Goal: Information Seeking & Learning: Learn about a topic

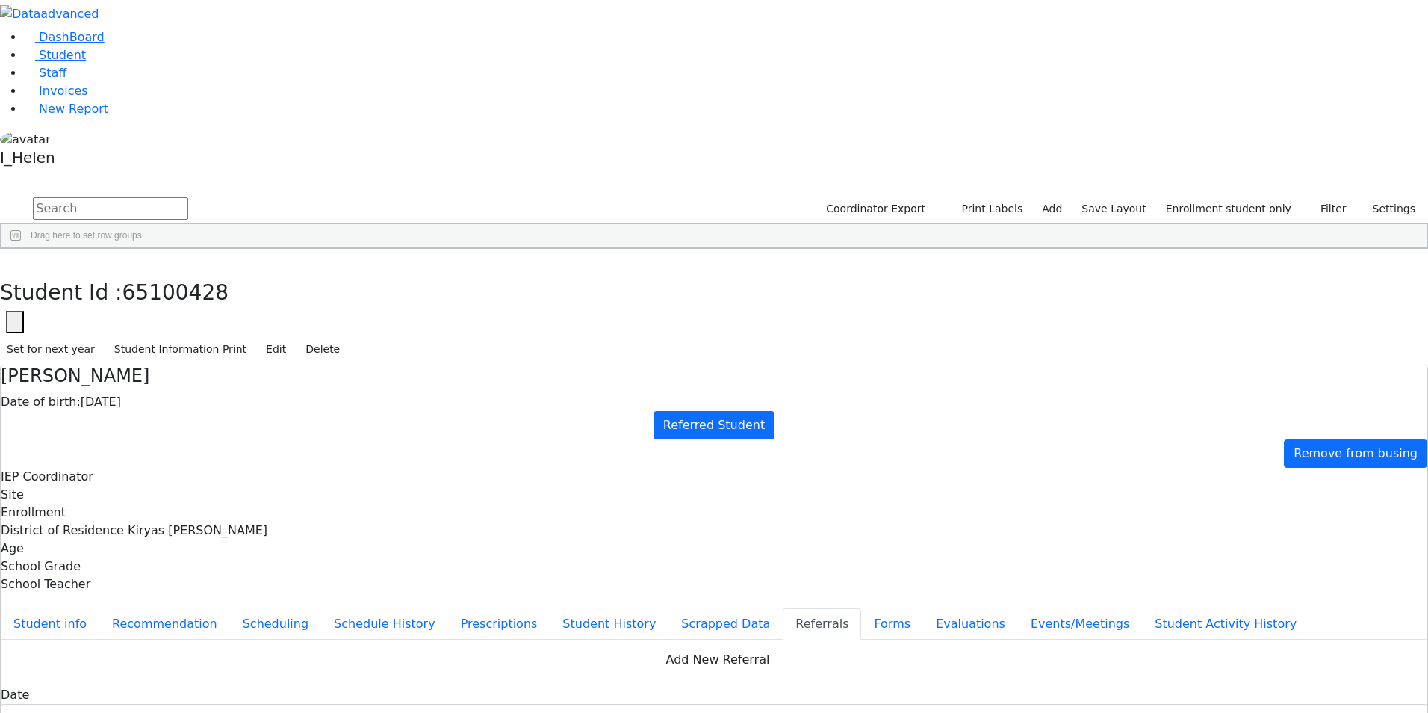
scroll to position [224, 0]
click at [15, 260] on icon "button" at bounding box center [11, 264] width 8 height 9
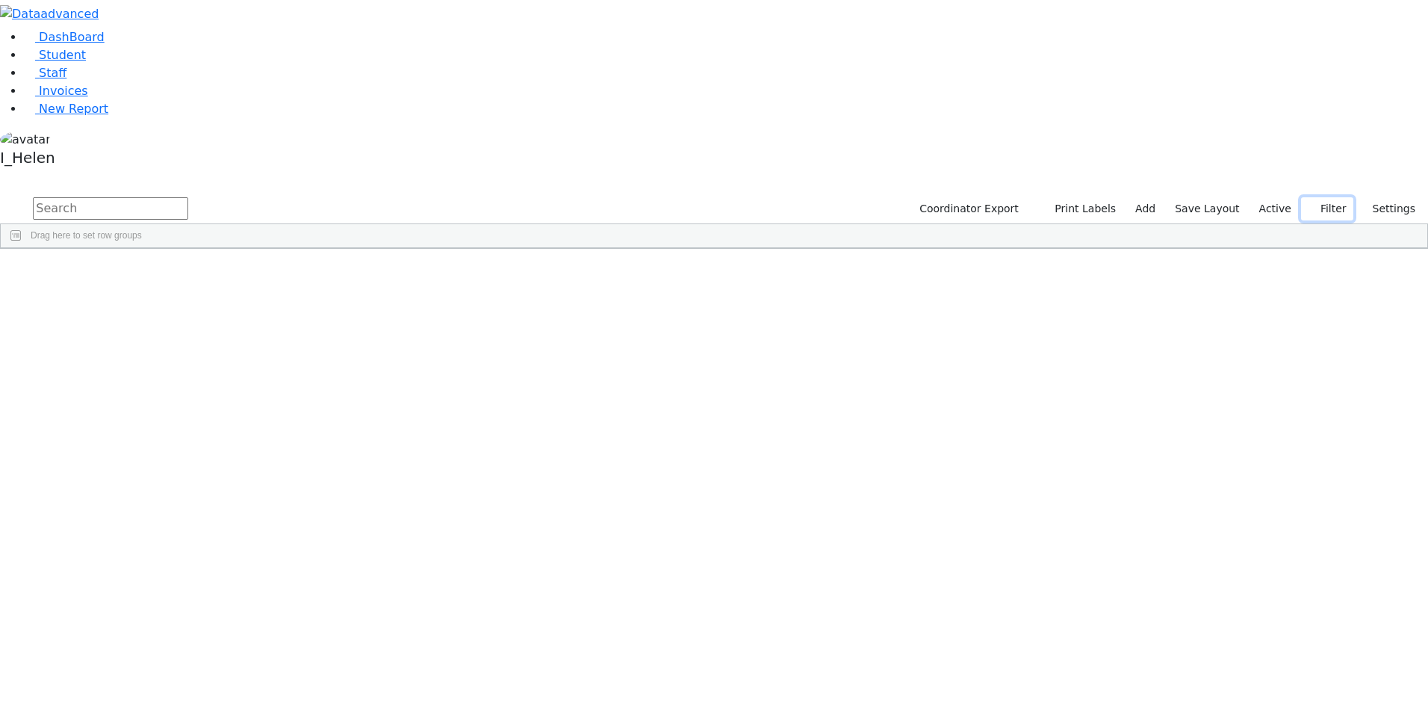
click at [1334, 197] on button "Filter" at bounding box center [1327, 208] width 52 height 23
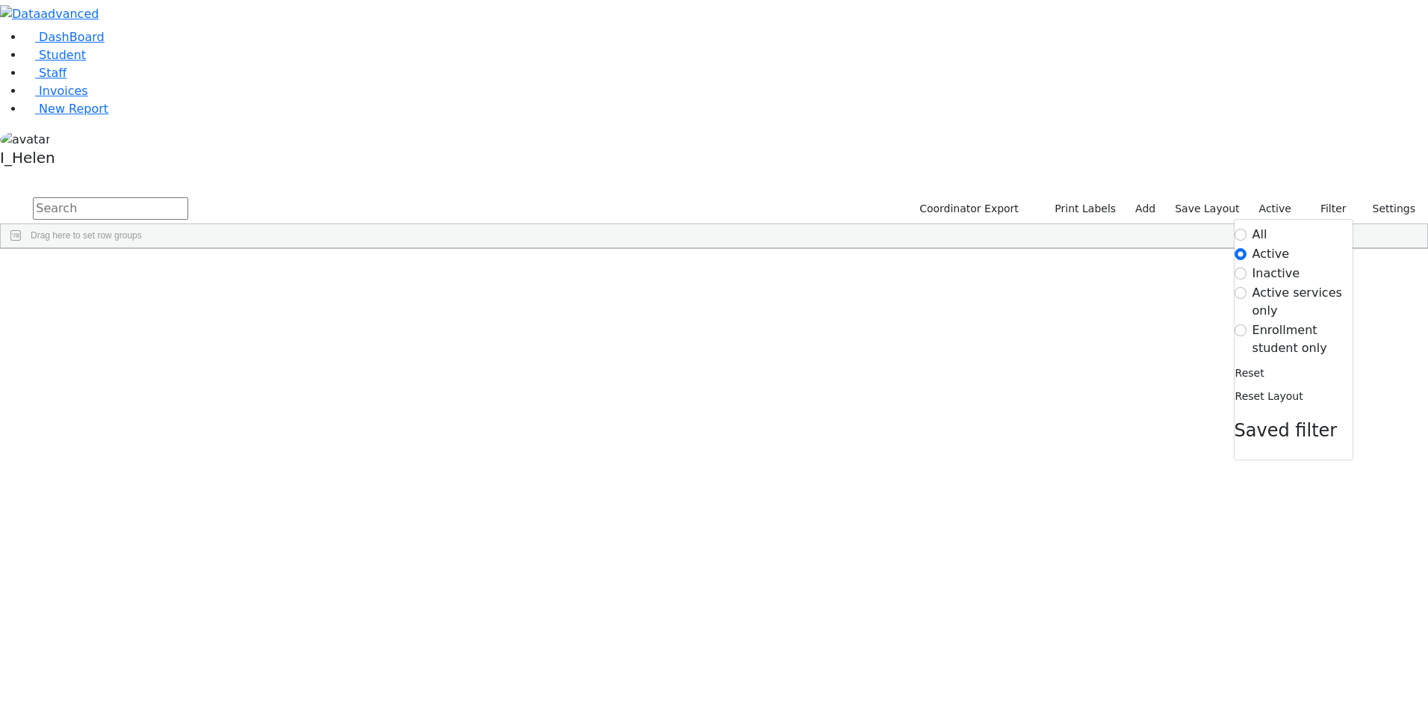
click at [1312, 321] on label "Enrollment student only" at bounding box center [1303, 339] width 100 height 36
click at [1247, 324] on input "Enrollment student only" at bounding box center [1241, 330] width 12 height 12
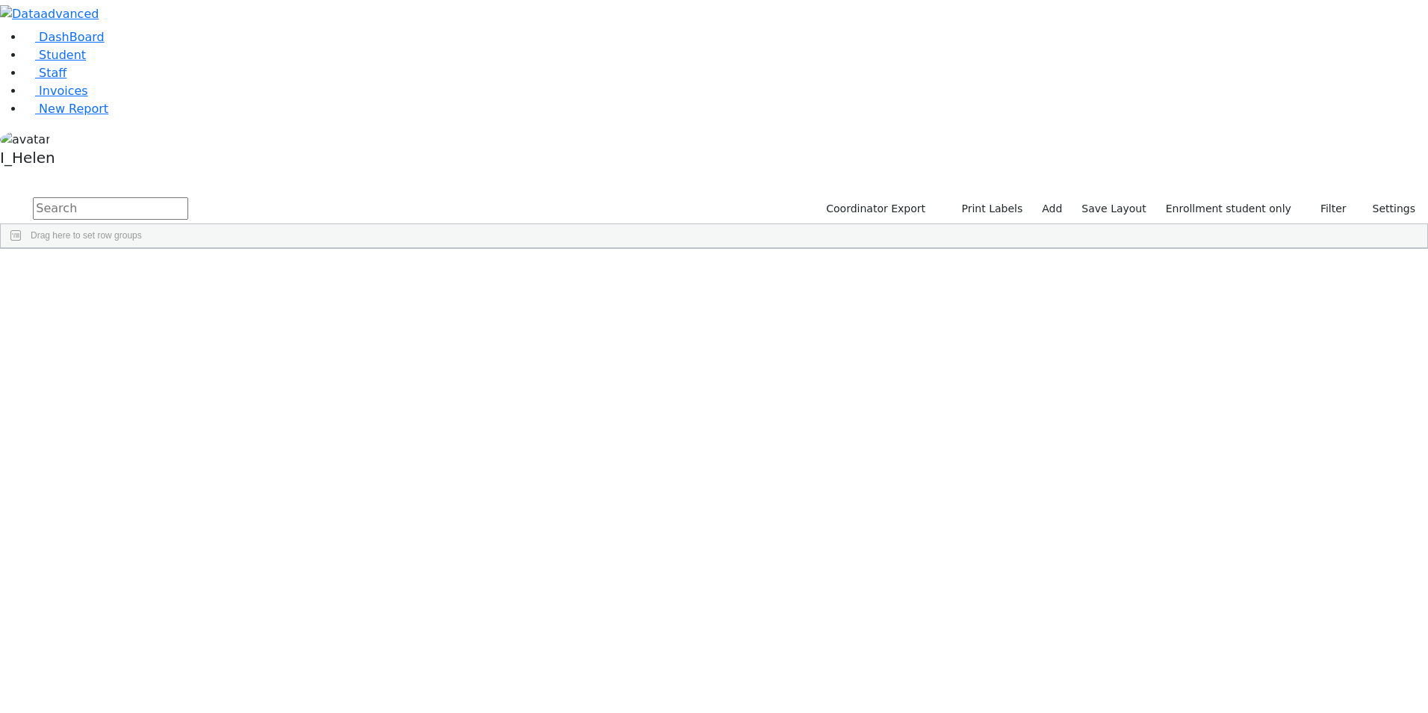
scroll to position [314, 0]
click at [171, 670] on div "Schonfeld" at bounding box center [127, 680] width 87 height 21
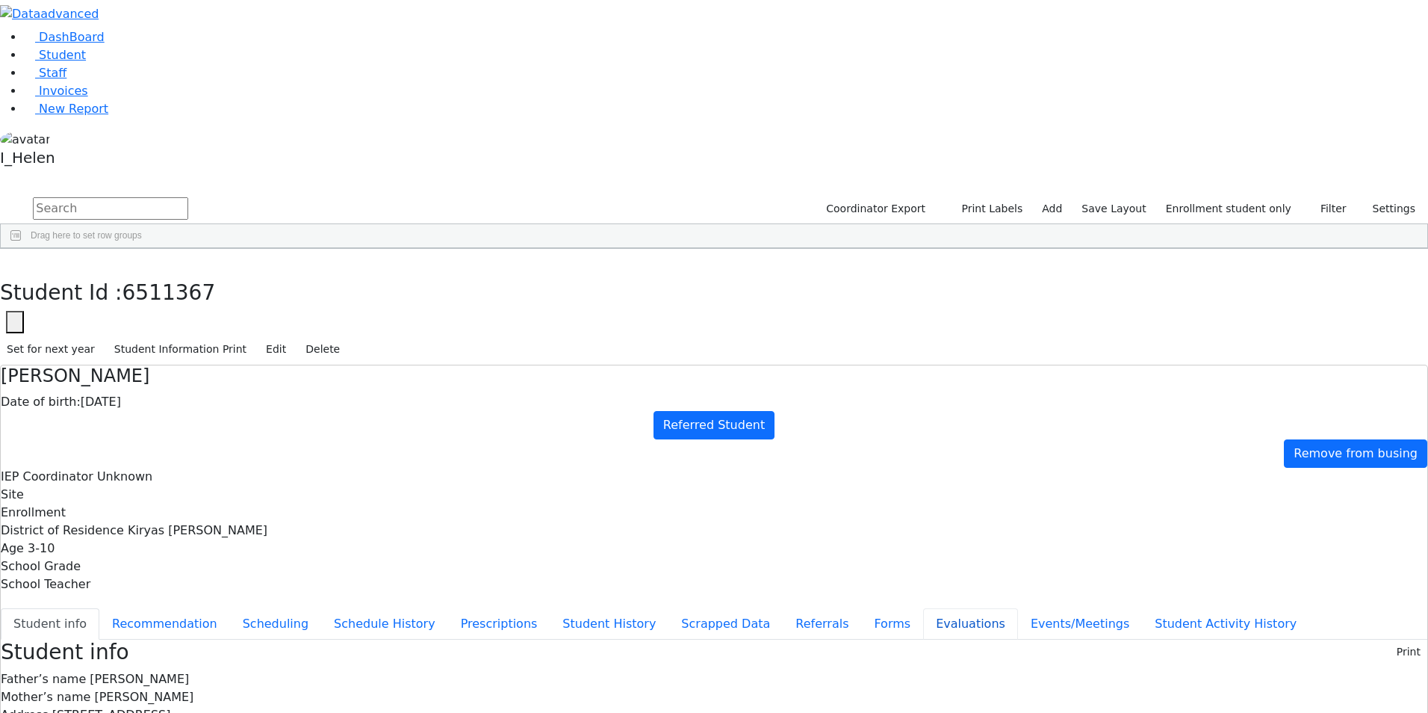
click at [923, 608] on button "Evaluations" at bounding box center [970, 623] width 95 height 31
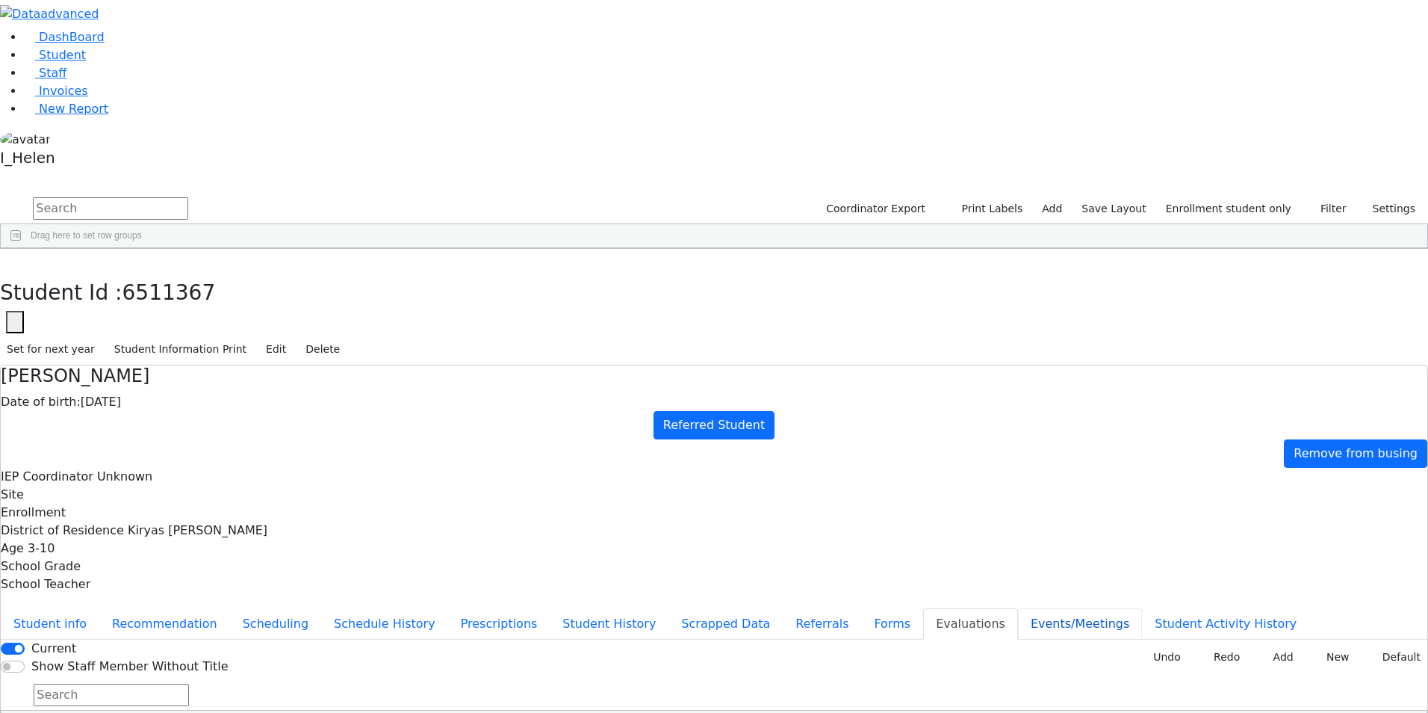
click at [1018, 608] on button "Events/Meetings" at bounding box center [1080, 623] width 124 height 31
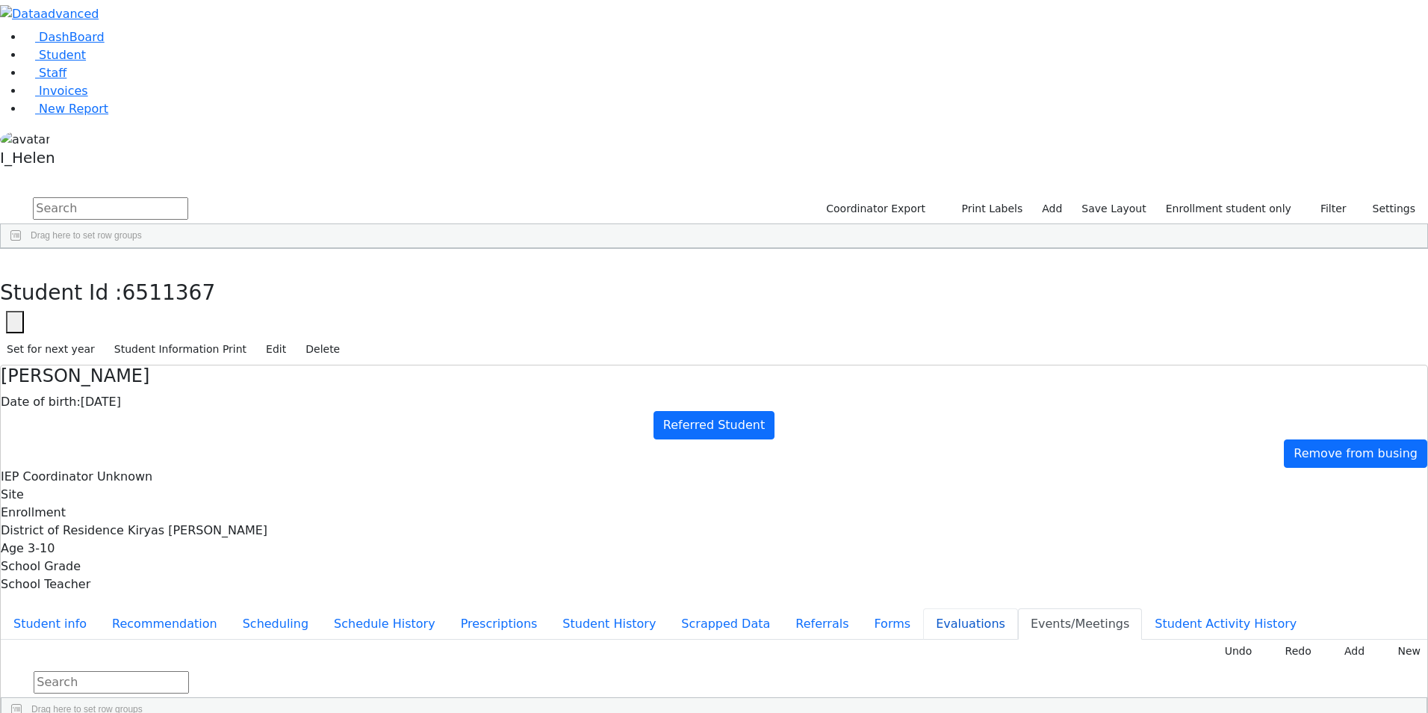
click at [923, 608] on button "Evaluations" at bounding box center [970, 623] width 95 height 31
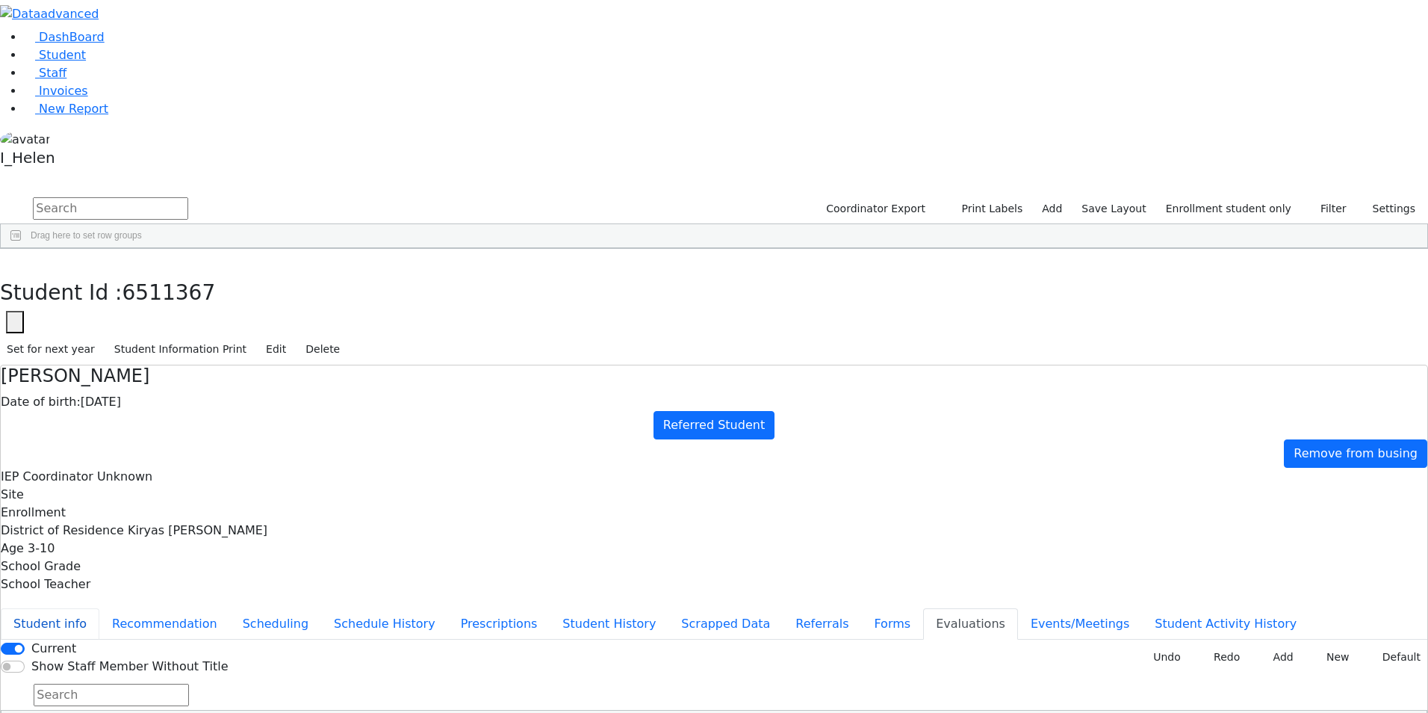
click at [99, 608] on button "Student info" at bounding box center [50, 623] width 99 height 31
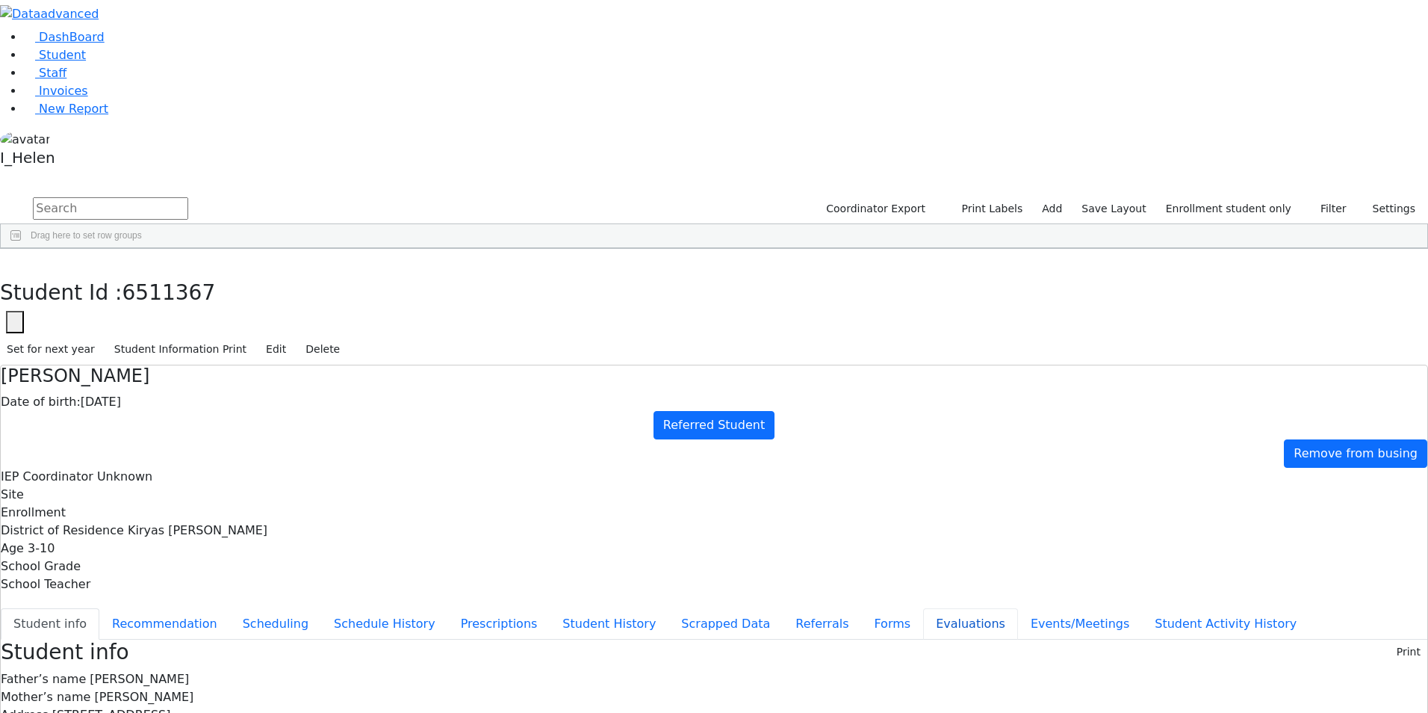
click at [923, 608] on button "Evaluations" at bounding box center [970, 623] width 95 height 31
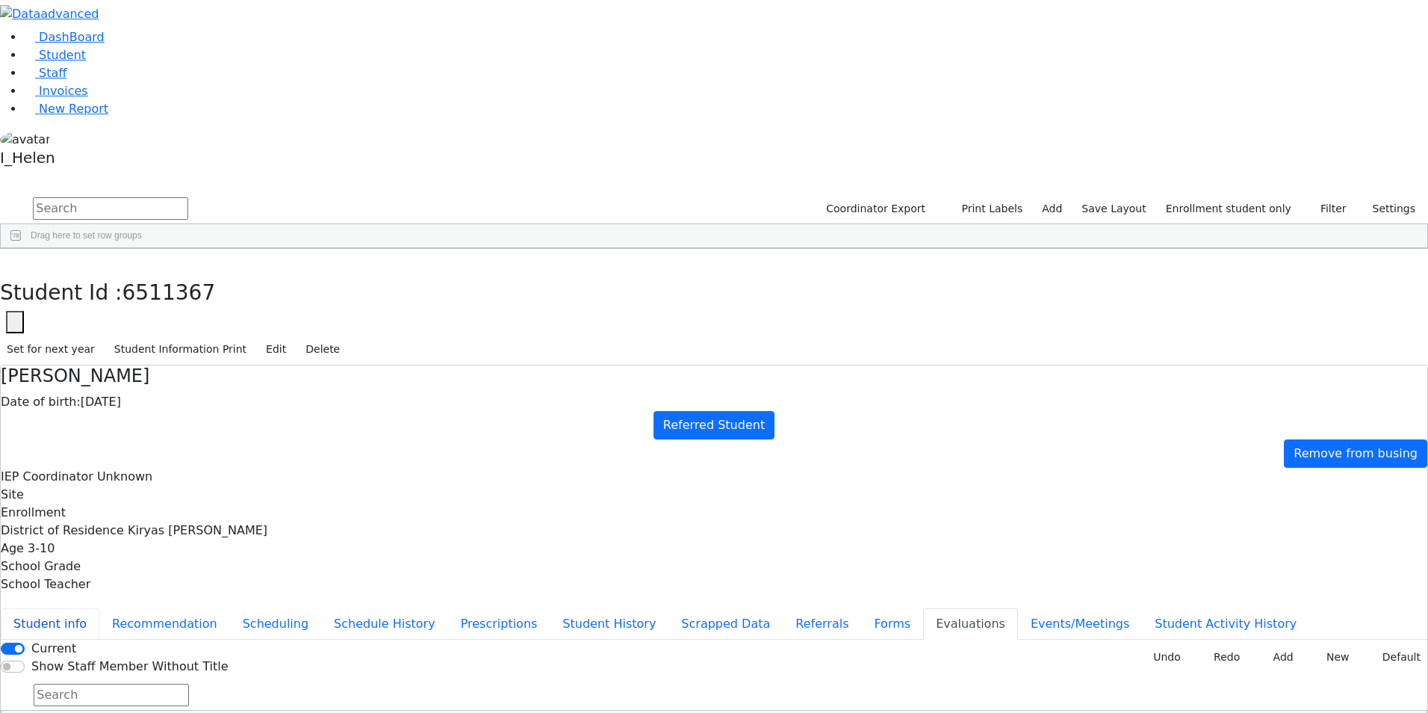
click at [99, 608] on button "Student info" at bounding box center [50, 623] width 99 height 31
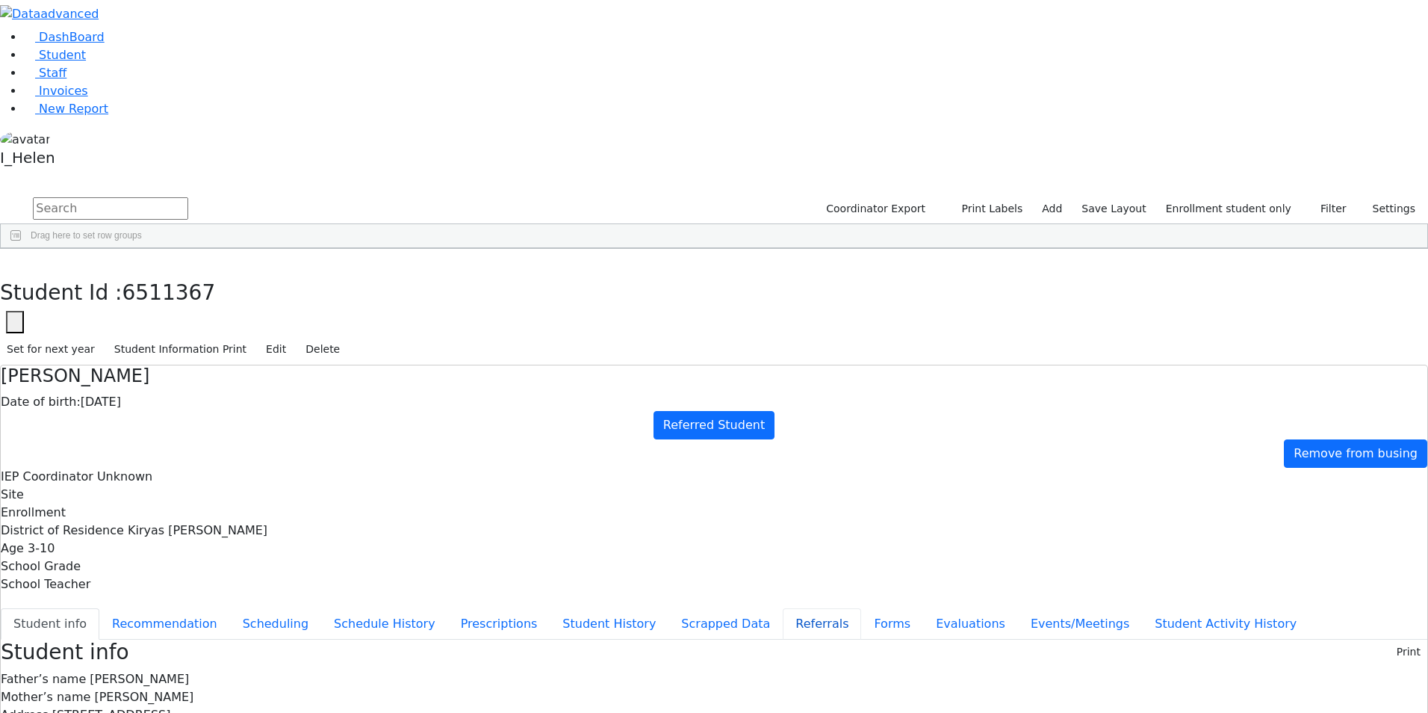
click at [783, 608] on button "Referrals" at bounding box center [822, 623] width 78 height 31
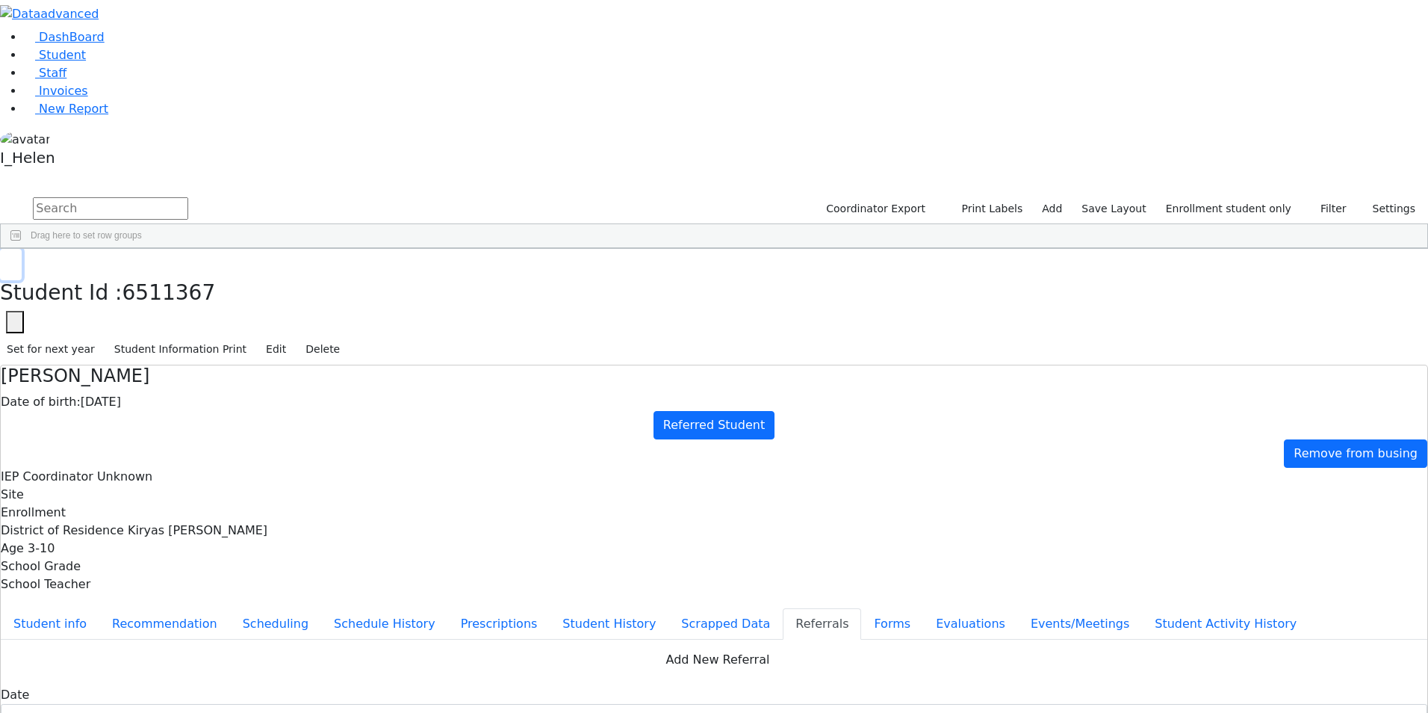
click at [22, 249] on button "button" at bounding box center [11, 264] width 22 height 31
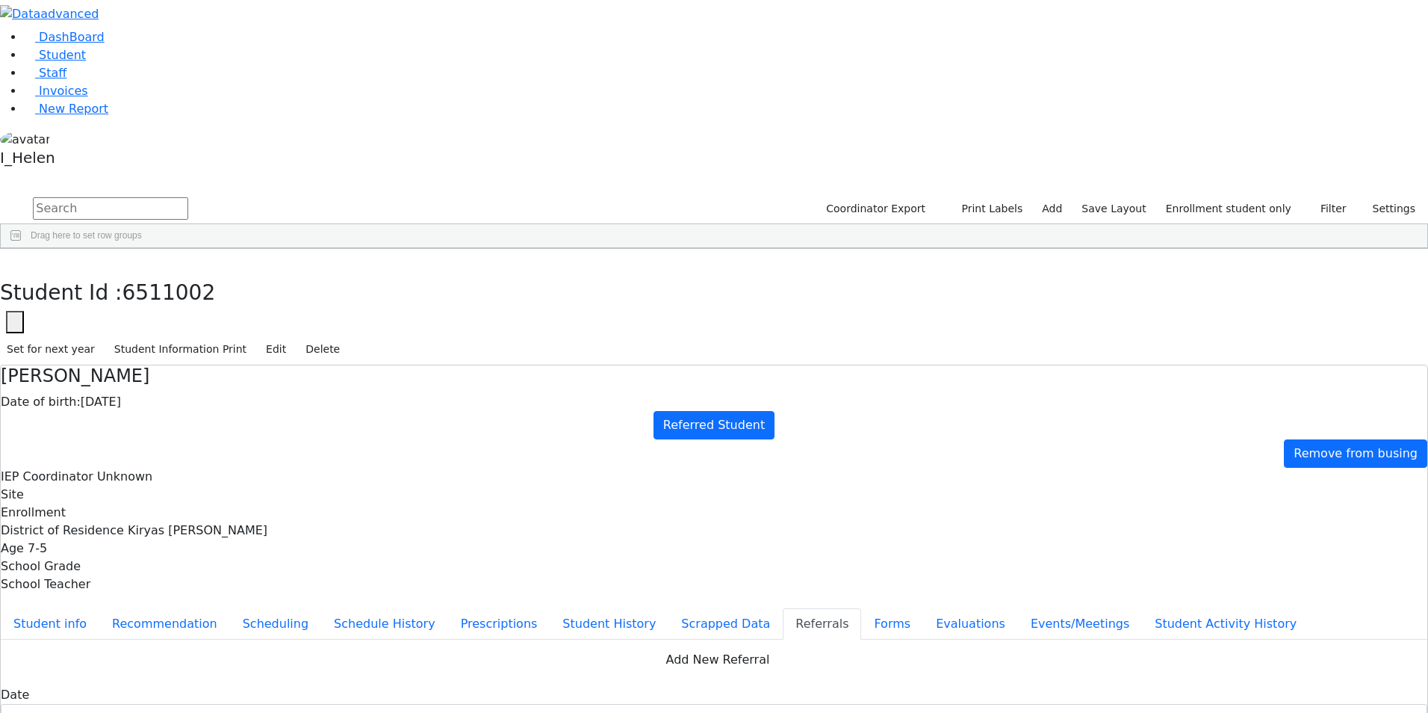
scroll to position [15, 0]
click at [171, 551] on div "[PERSON_NAME]" at bounding box center [127, 561] width 87 height 21
drag, startPoint x: 288, startPoint y: 16, endPoint x: 288, endPoint y: 29, distance: 12.7
click at [22, 249] on button "button" at bounding box center [11, 264] width 22 height 31
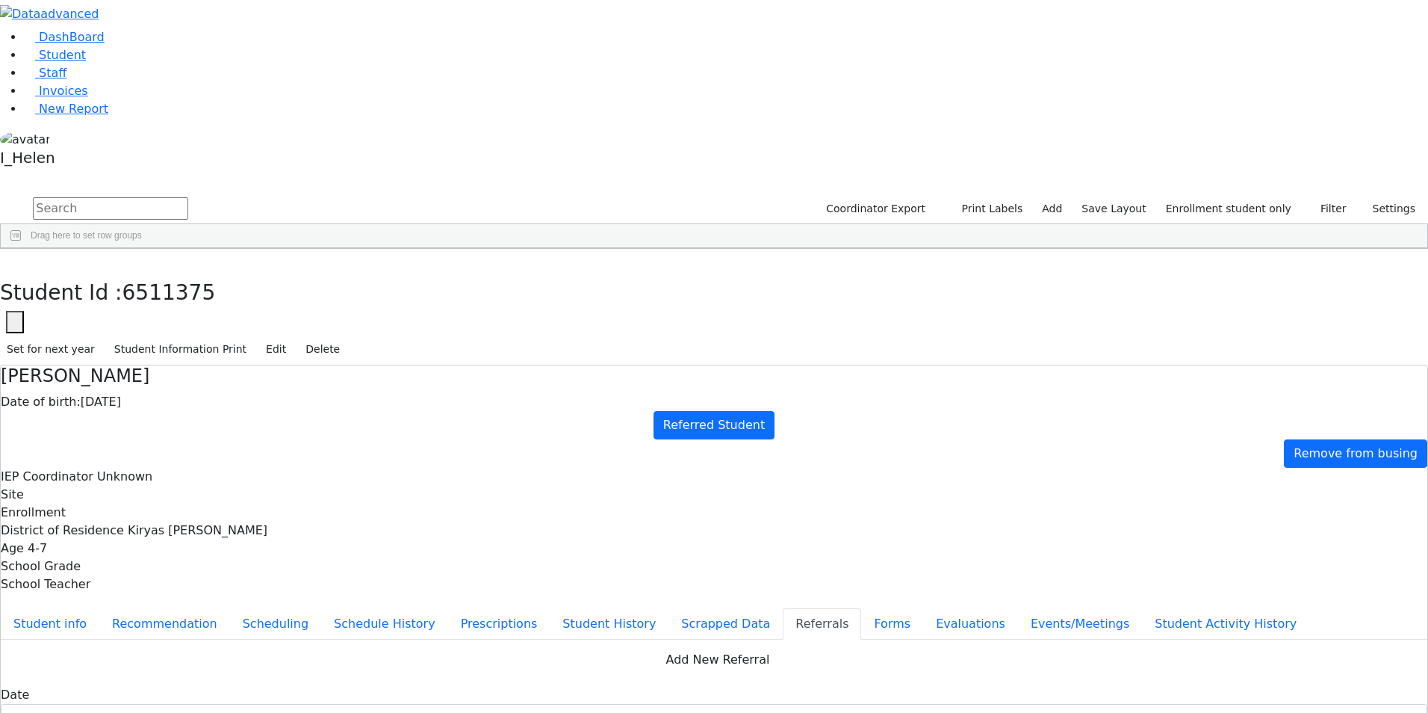
click at [171, 279] on div "[PERSON_NAME]" at bounding box center [127, 289] width 87 height 21
click at [171, 300] on div "[PERSON_NAME]" at bounding box center [127, 310] width 87 height 21
click at [7, 260] on use "button" at bounding box center [7, 260] width 0 height 0
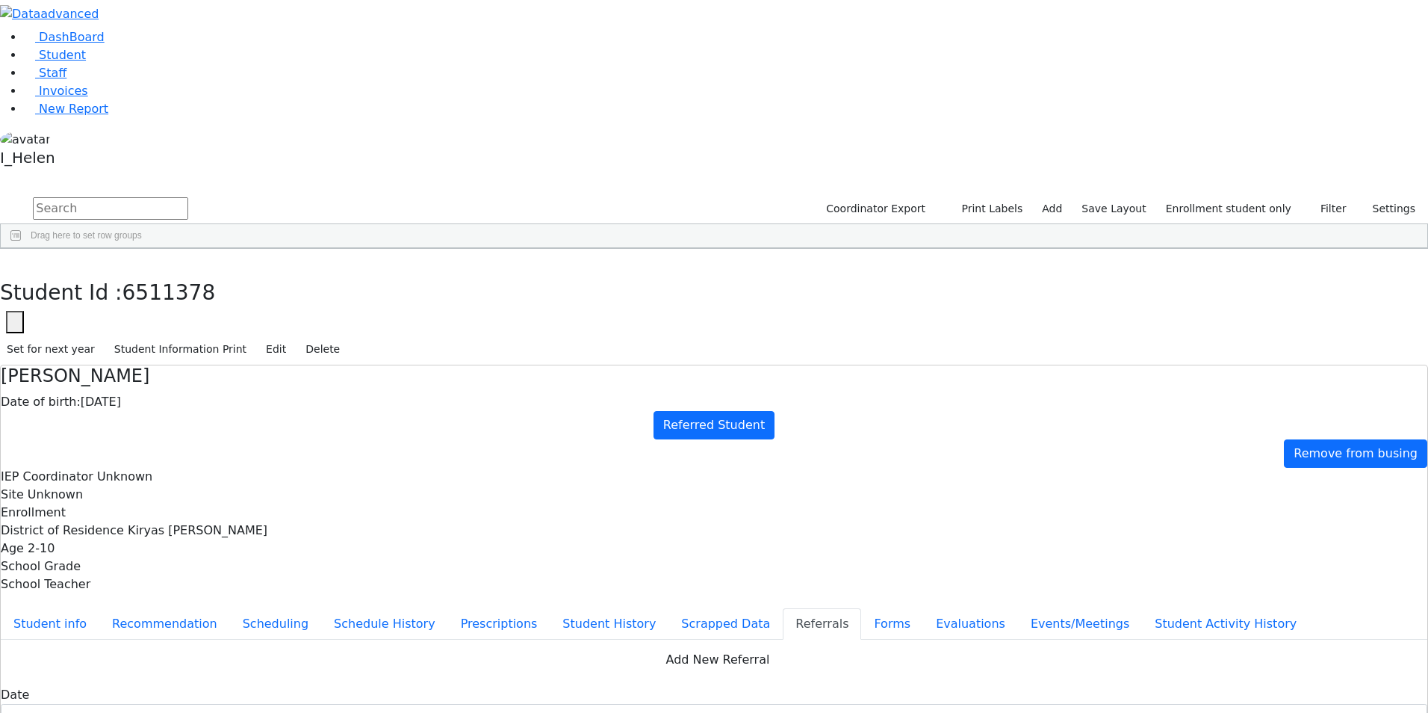
click at [171, 425] on div "Breuer" at bounding box center [127, 435] width 87 height 21
click at [99, 608] on button "Student info" at bounding box center [50, 623] width 99 height 31
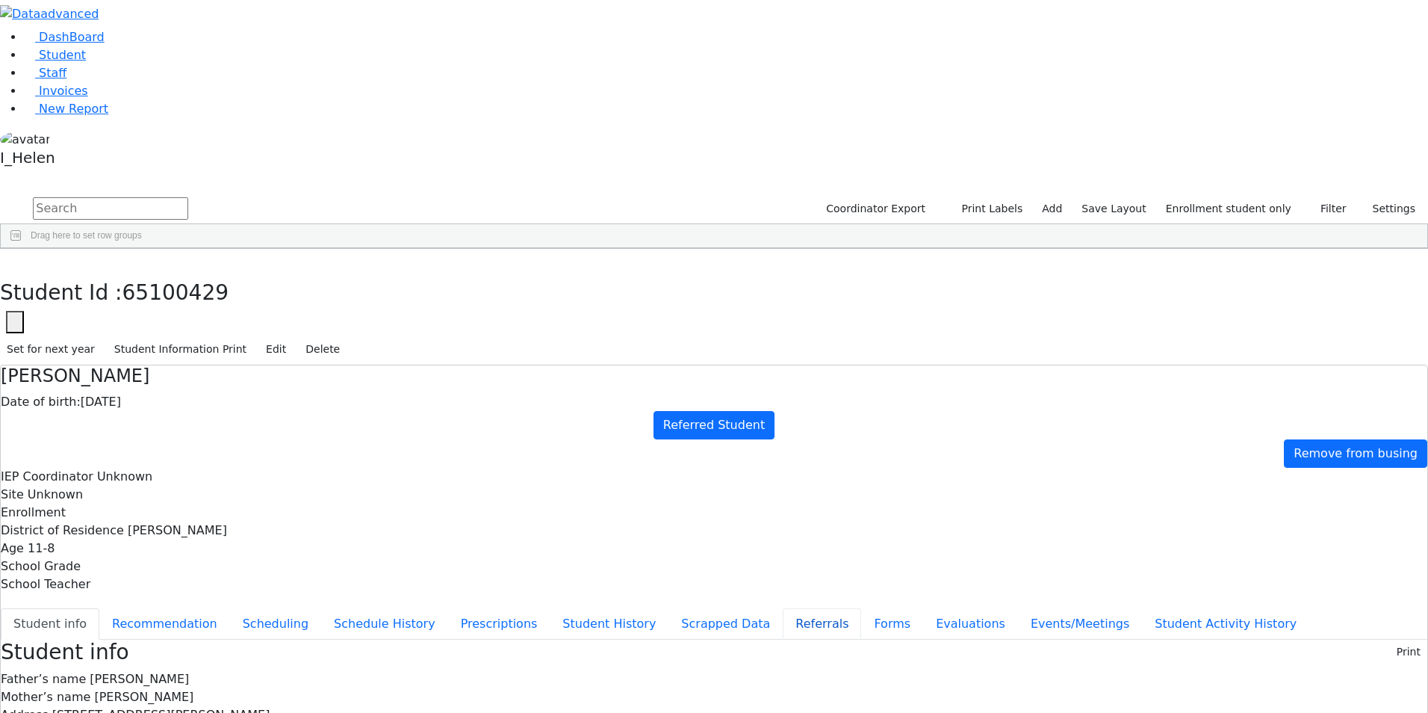
click at [783, 608] on button "Referrals" at bounding box center [822, 623] width 78 height 31
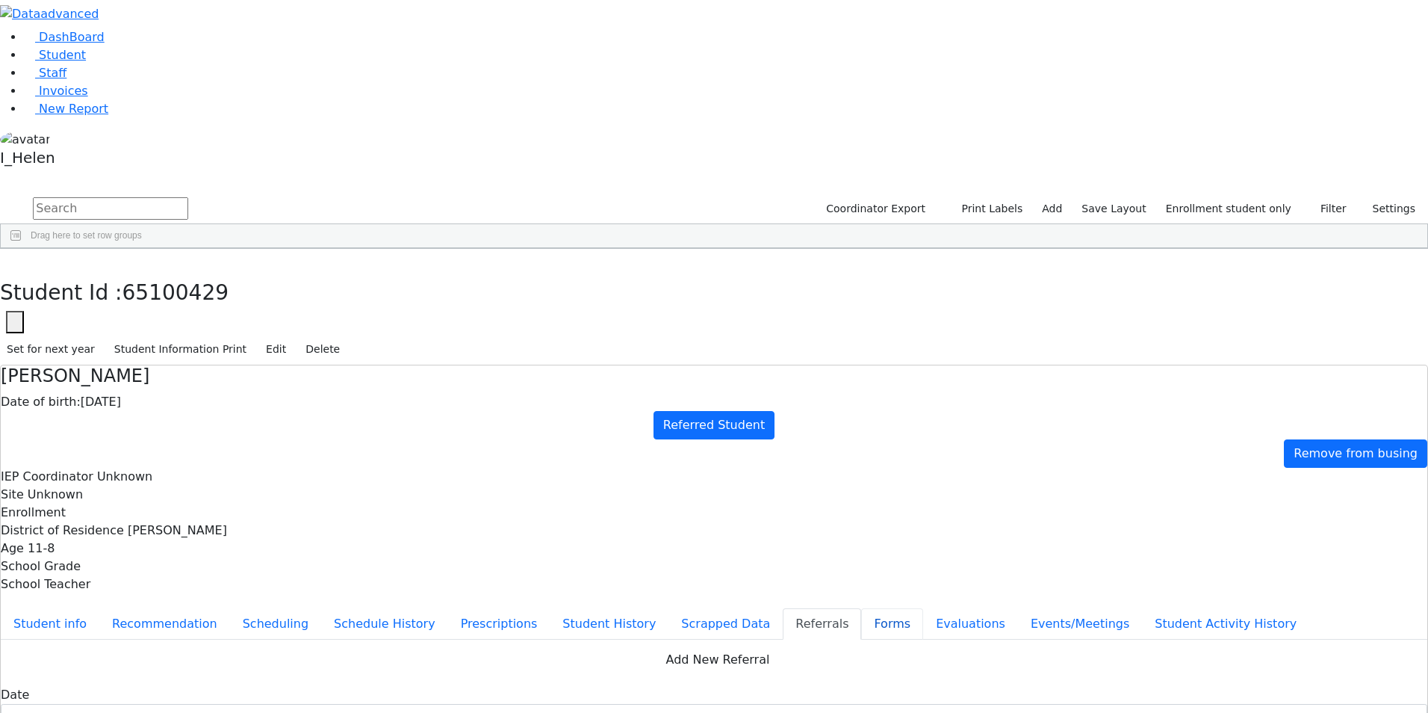
click at [861, 608] on button "Forms" at bounding box center [892, 623] width 62 height 31
type input "Mrs. Hendy Breuer"
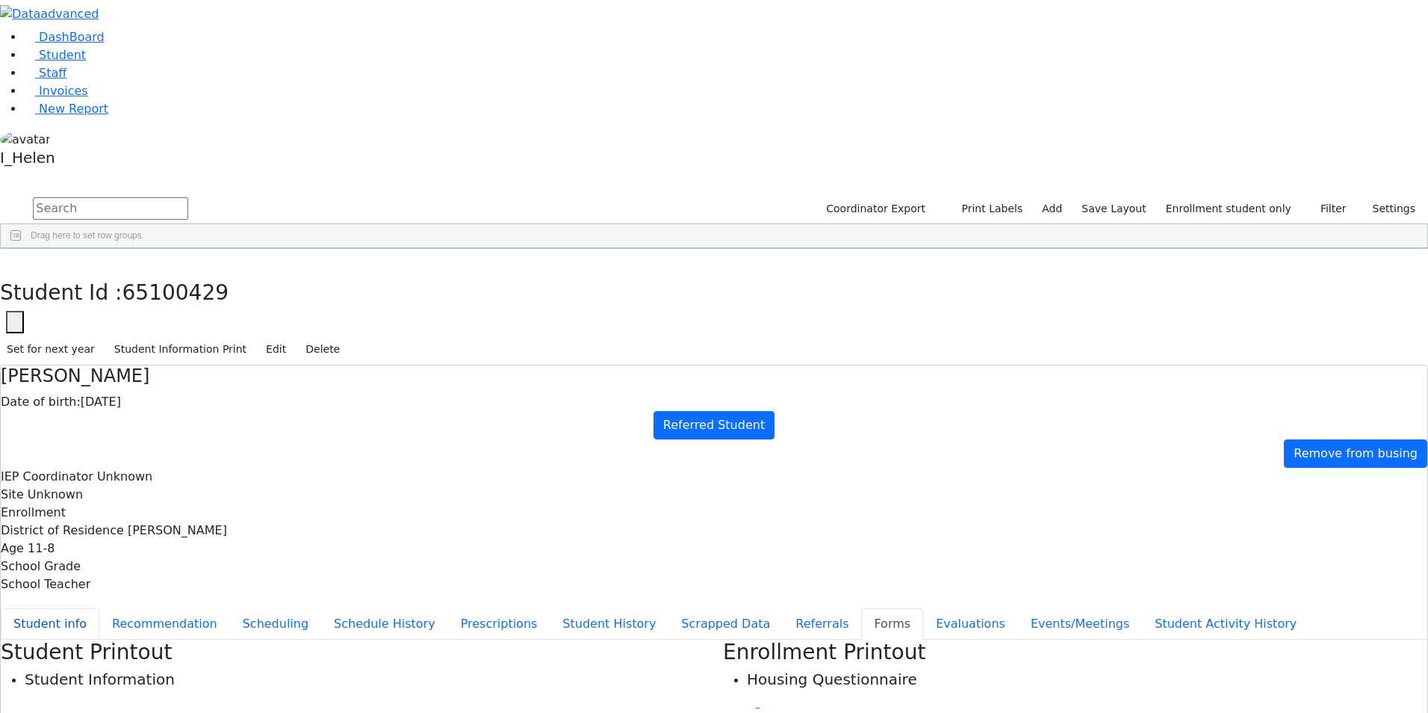
click at [99, 608] on button "Student info" at bounding box center [50, 623] width 99 height 31
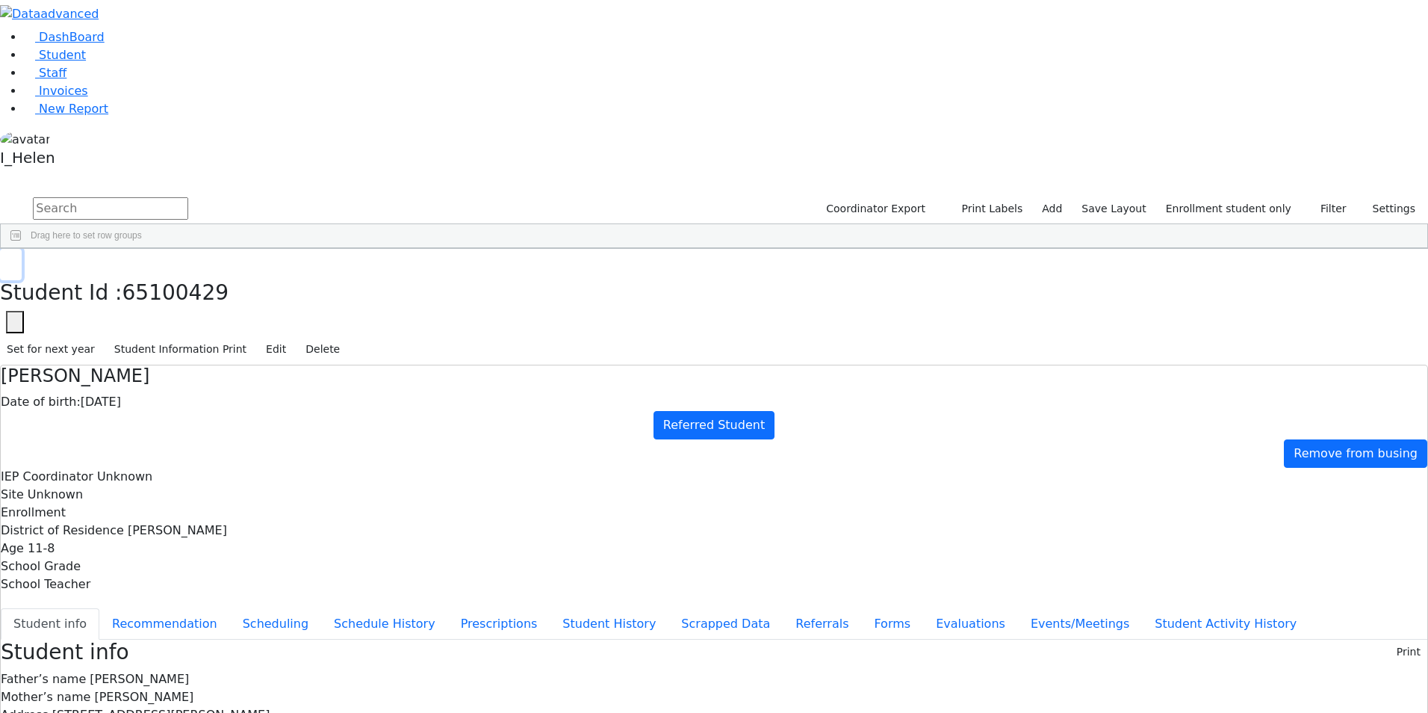
click at [15, 260] on icon "button" at bounding box center [11, 264] width 8 height 9
click at [258, 703] on div "Naftuli" at bounding box center [214, 713] width 87 height 21
click at [22, 249] on button "button" at bounding box center [11, 264] width 22 height 31
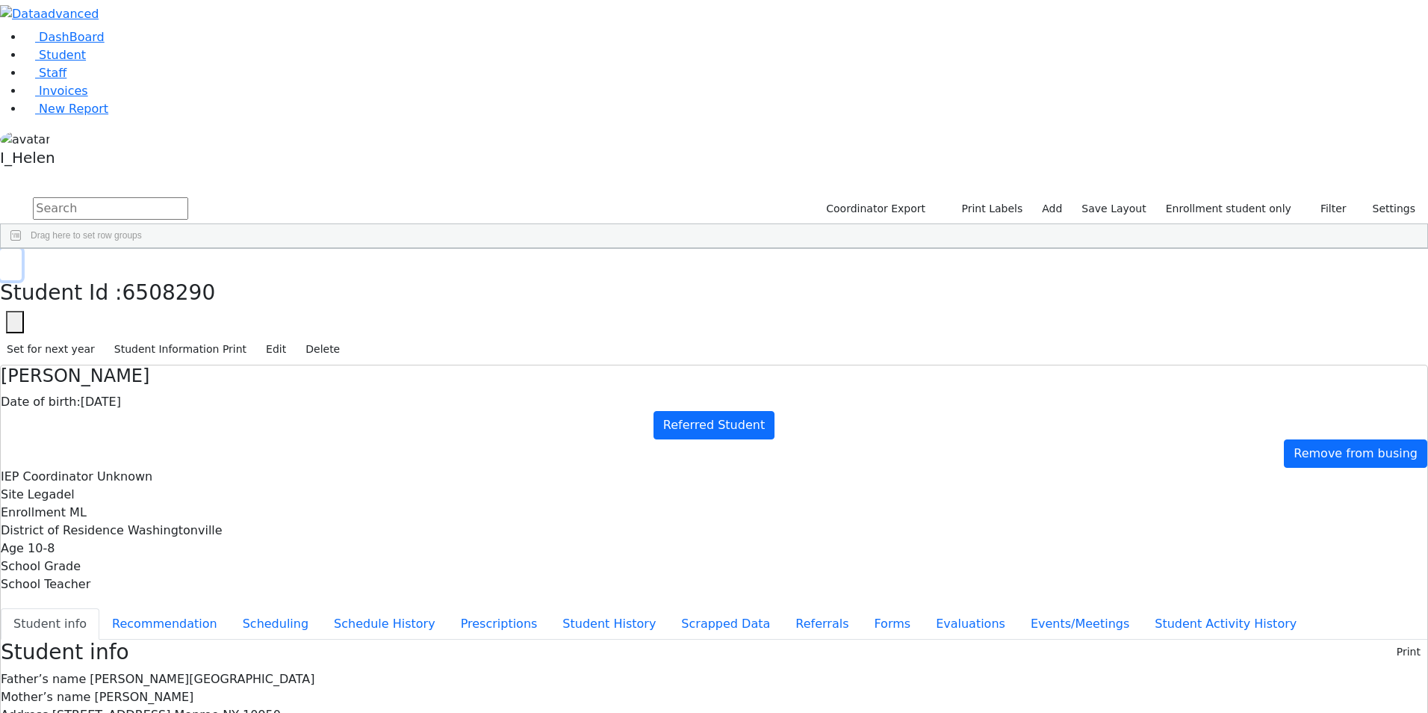
scroll to position [314, 0]
click at [1310, 204] on icon "button" at bounding box center [1313, 209] width 10 height 10
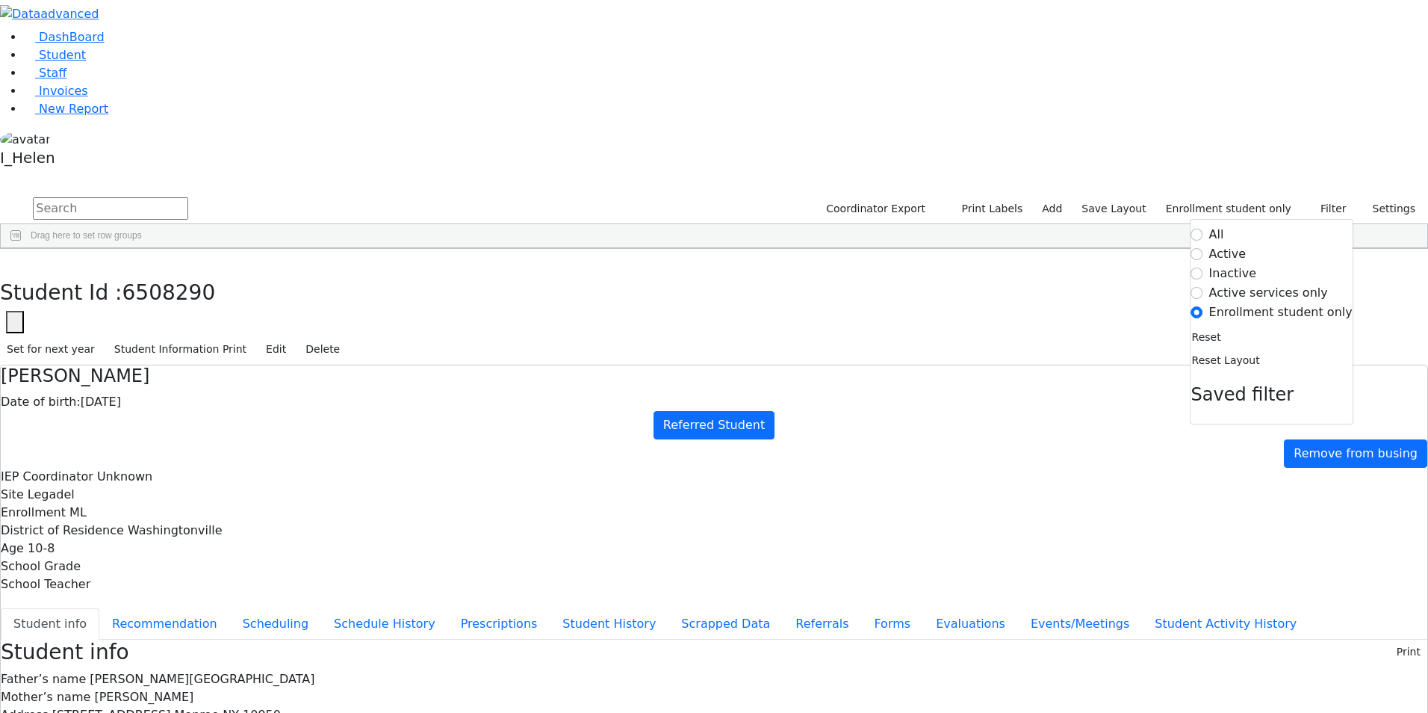
click at [1247, 245] on label "Active" at bounding box center [1228, 254] width 37 height 18
click at [1204, 248] on input "Active" at bounding box center [1198, 254] width 12 height 12
radio input "true"
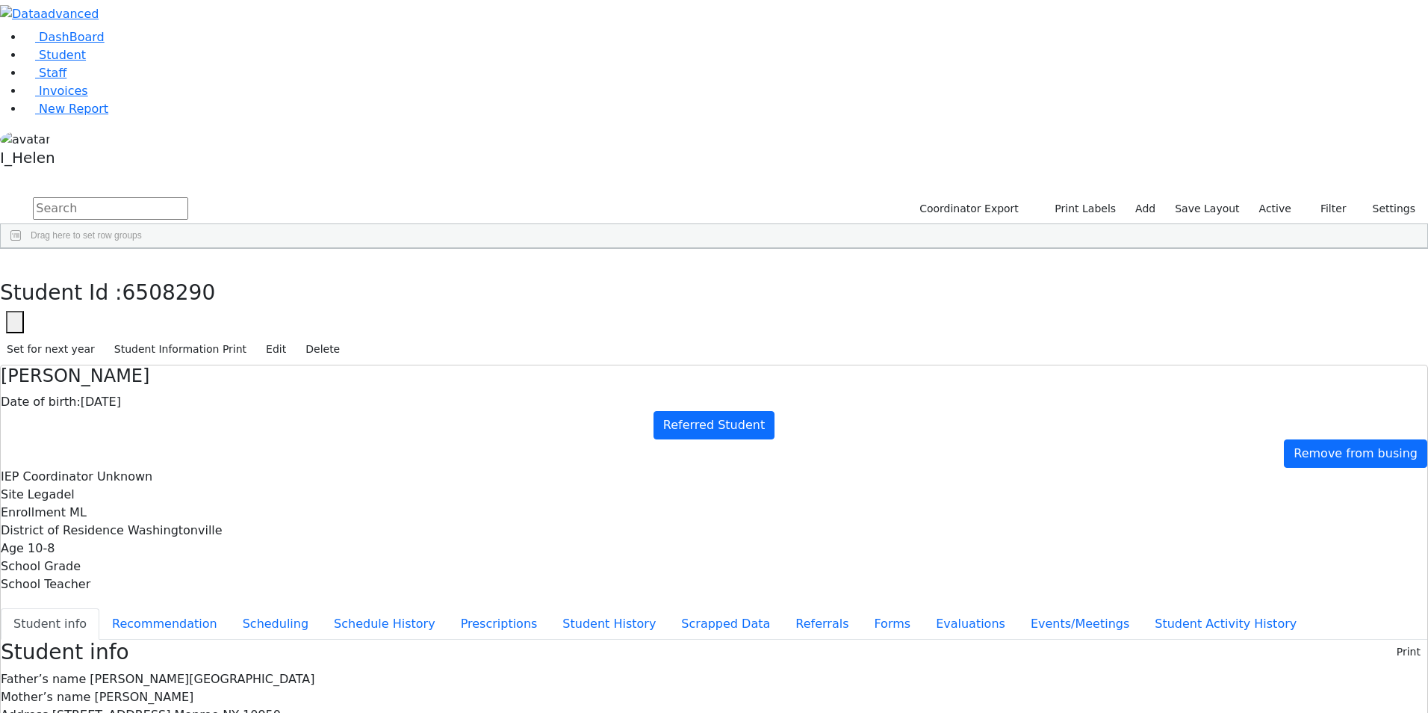
scroll to position [0, 0]
click at [1318, 197] on button "Filter" at bounding box center [1327, 208] width 52 height 23
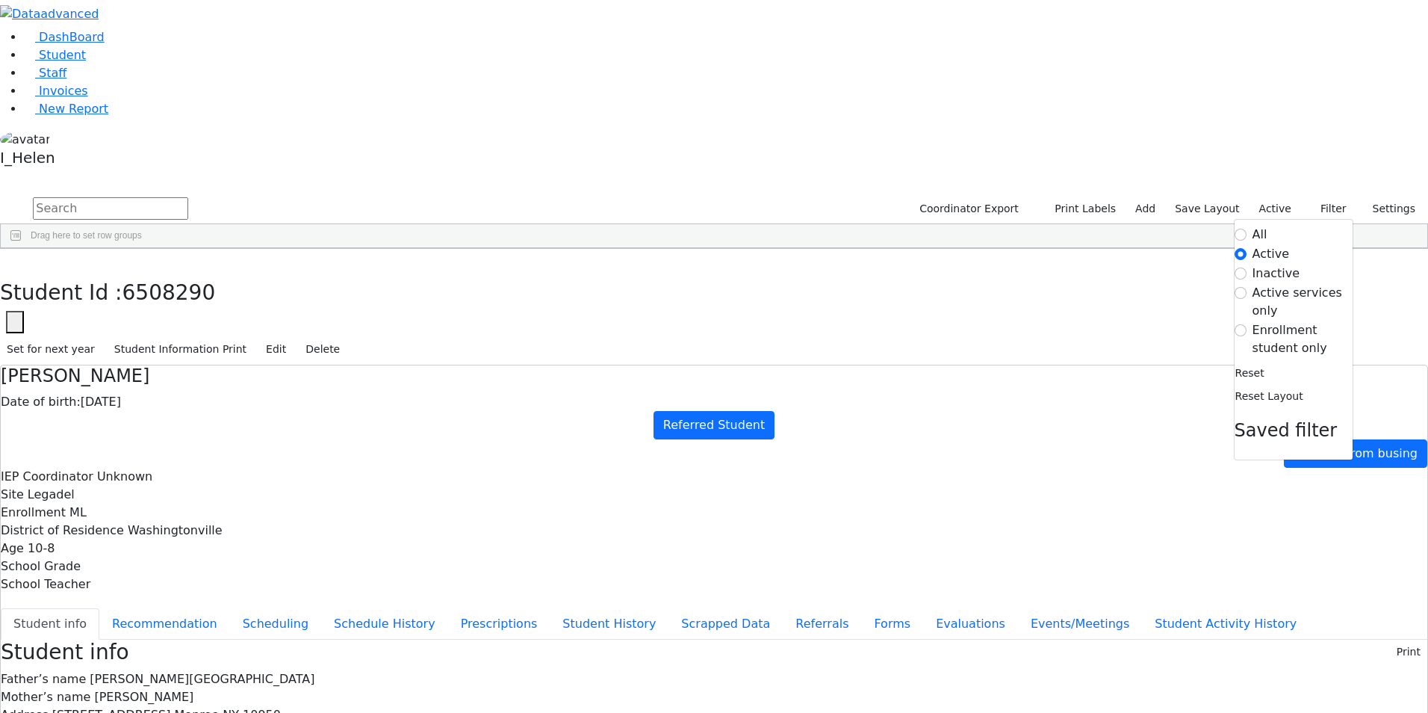
click at [1278, 321] on label "Enrollment student only" at bounding box center [1303, 339] width 100 height 36
click at [1247, 324] on input "Enrollment student only" at bounding box center [1241, 330] width 12 height 12
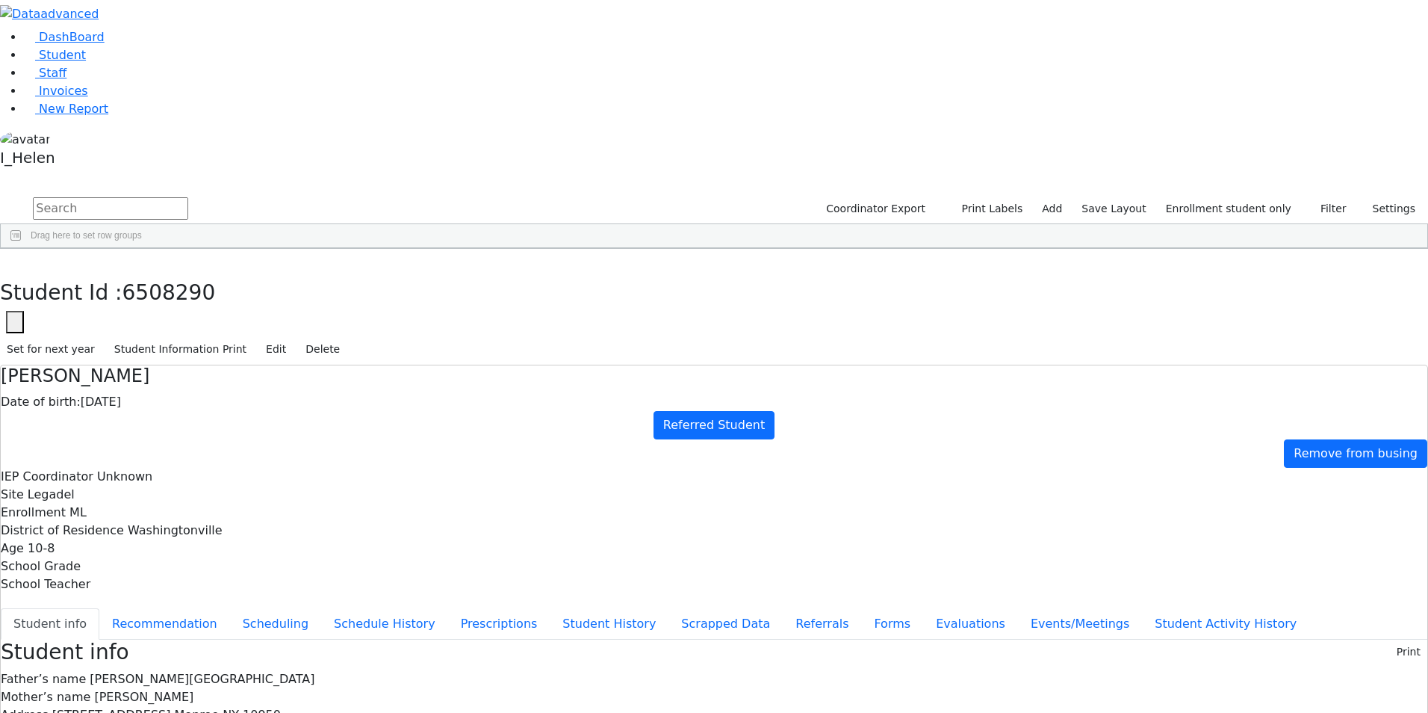
click at [1220, 197] on label "Enrollment student only" at bounding box center [1228, 208] width 139 height 23
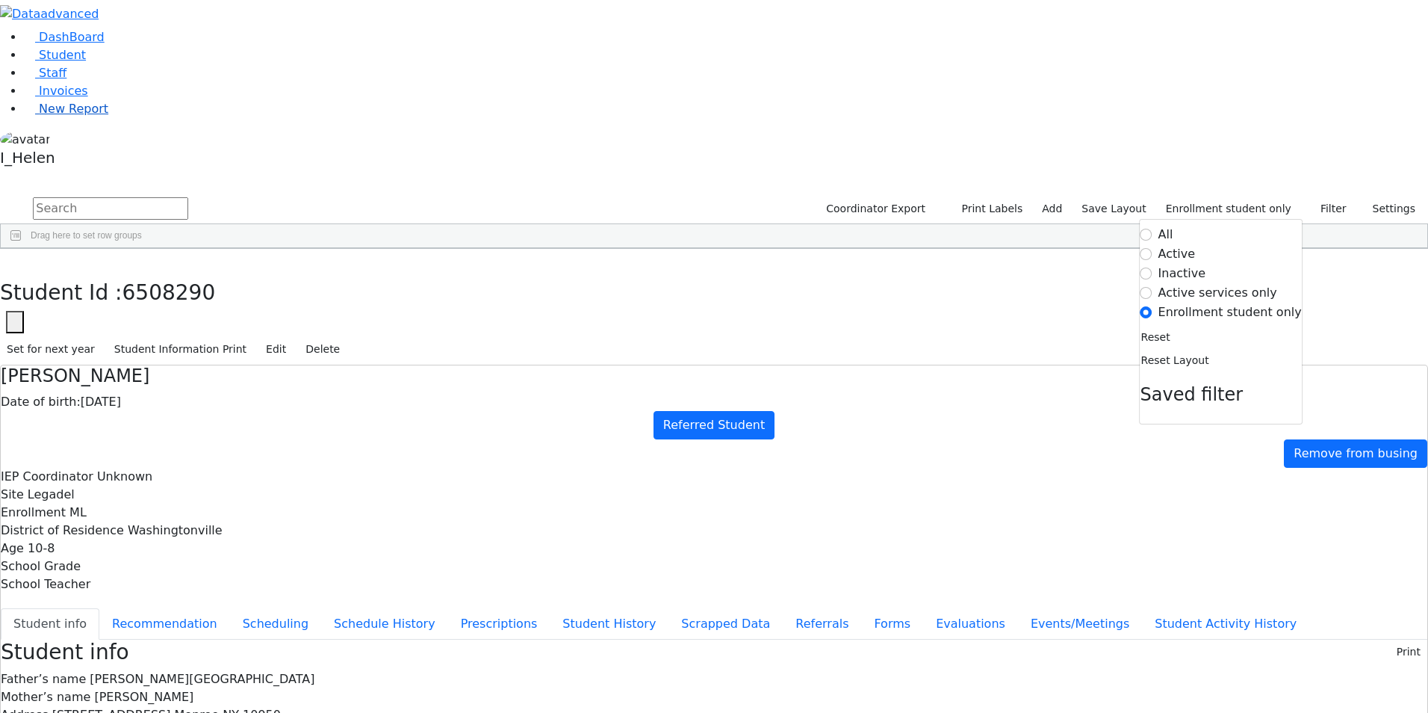
click at [55, 116] on span "New Report" at bounding box center [73, 109] width 69 height 14
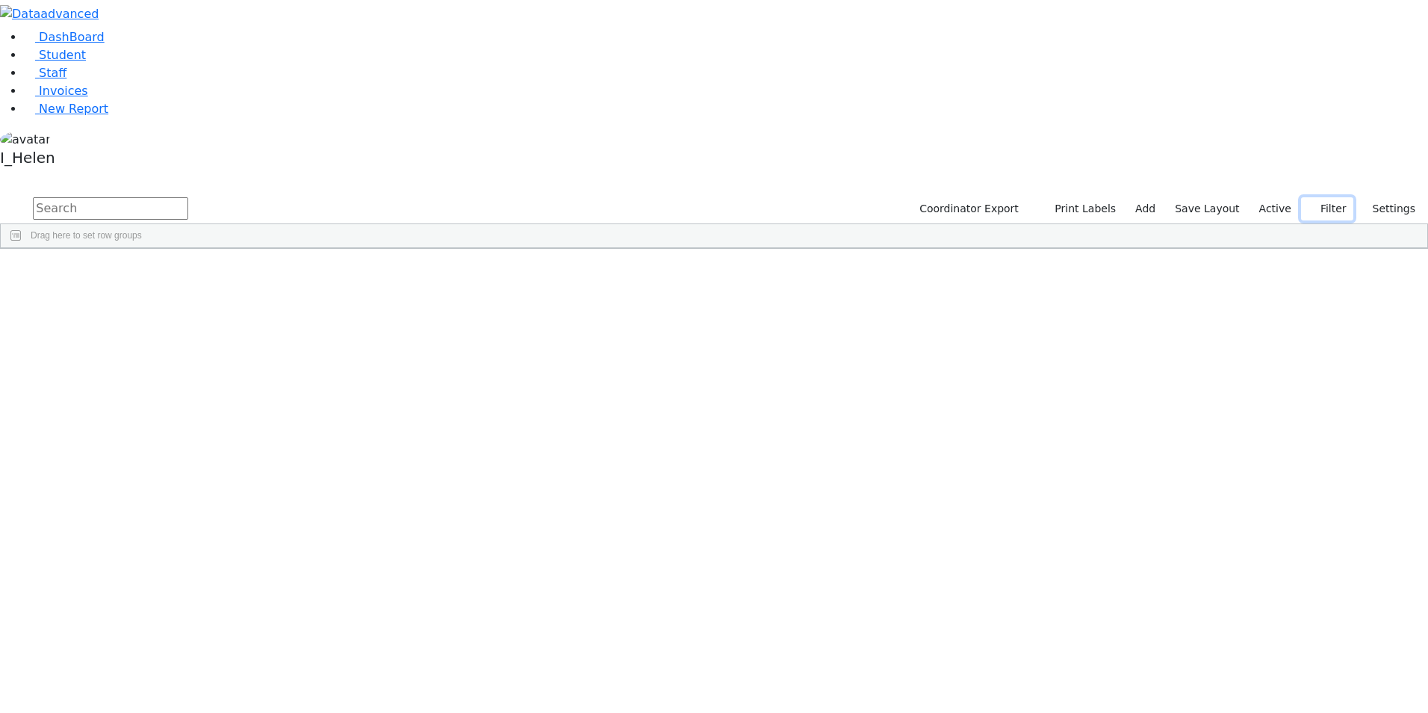
click at [1323, 197] on button "Filter" at bounding box center [1327, 208] width 52 height 23
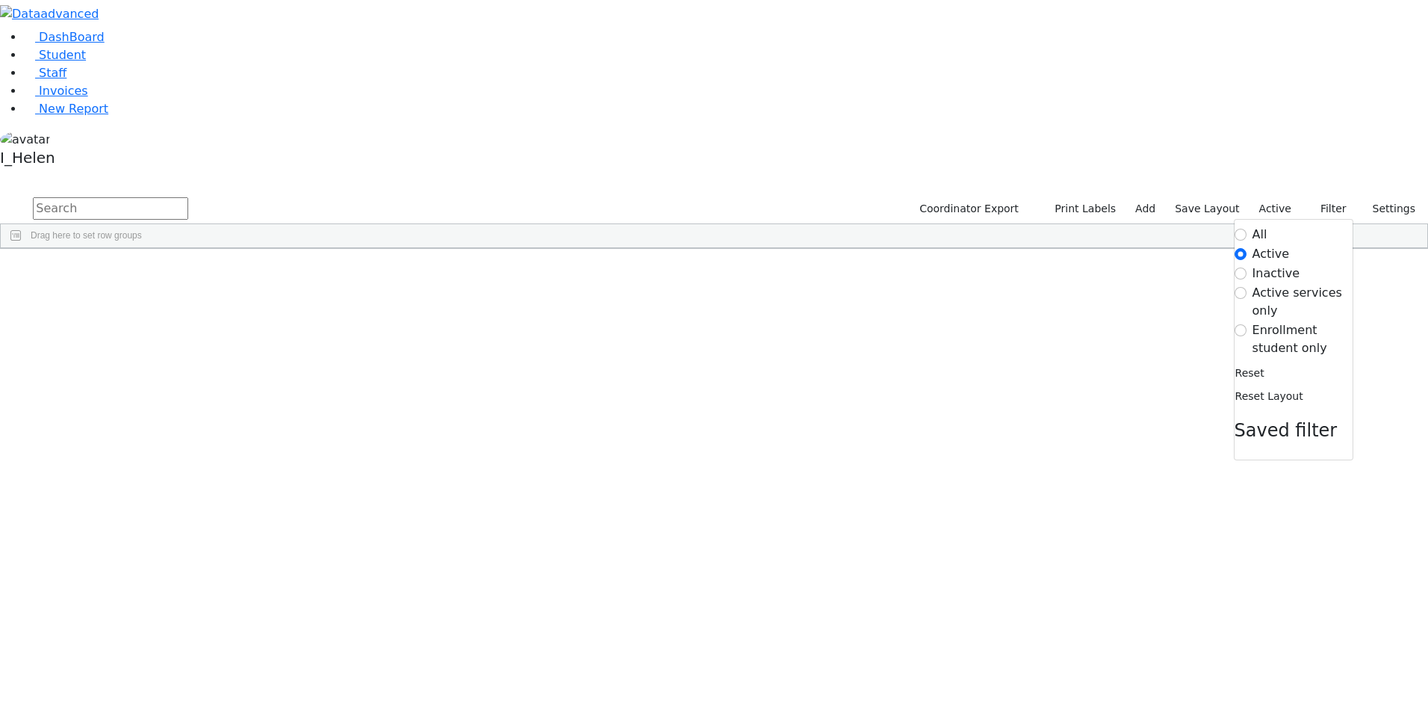
click at [1299, 321] on label "Enrollment student only" at bounding box center [1303, 339] width 100 height 36
click at [1247, 324] on input "Enrollment student only" at bounding box center [1241, 330] width 12 height 12
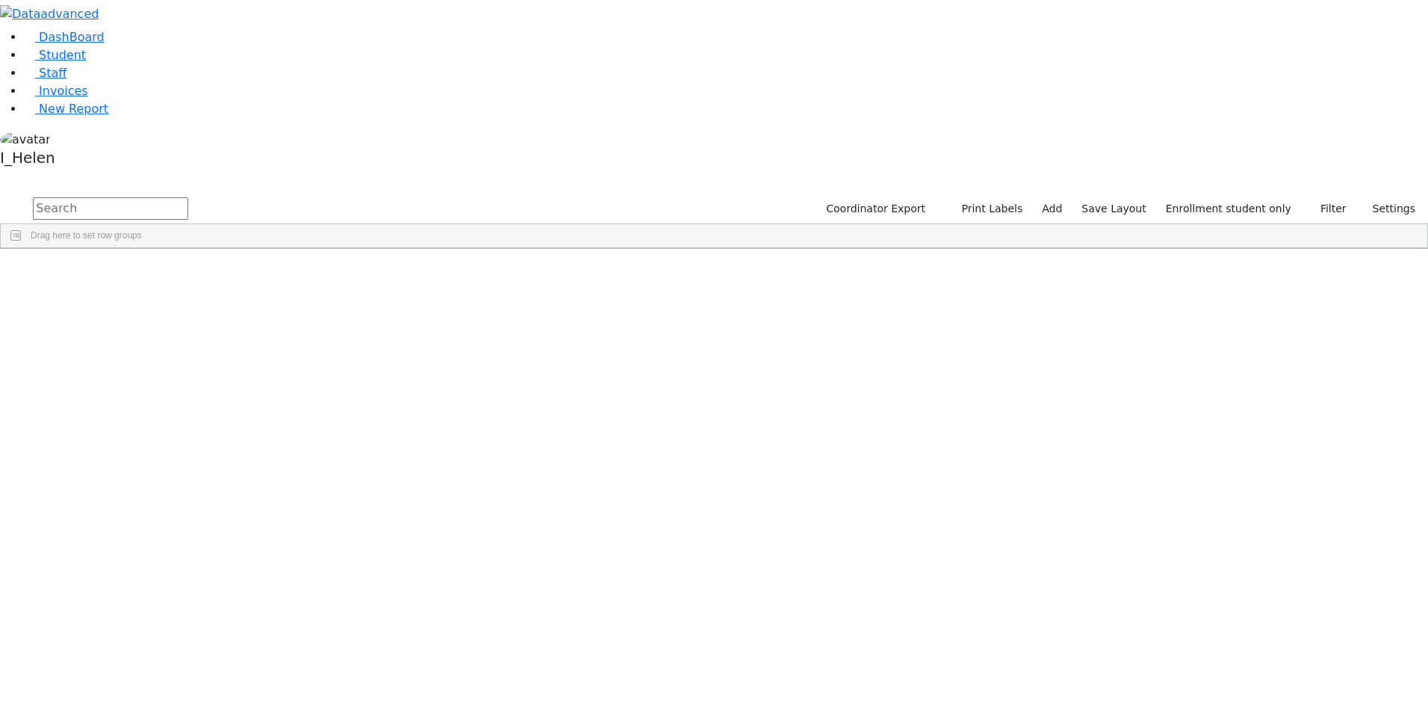
scroll to position [314, 0]
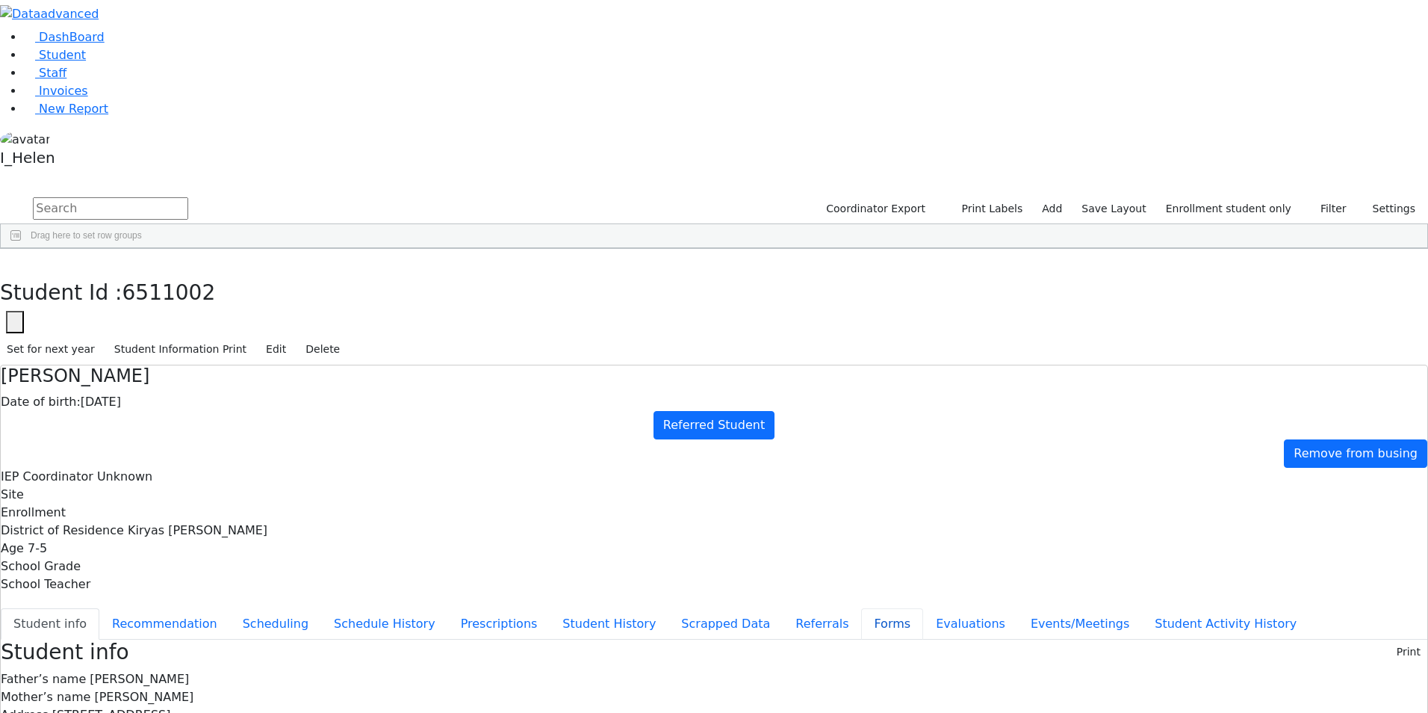
click at [861, 608] on button "Forms" at bounding box center [892, 623] width 62 height 31
type input "Mrs. Hindy Weiss"
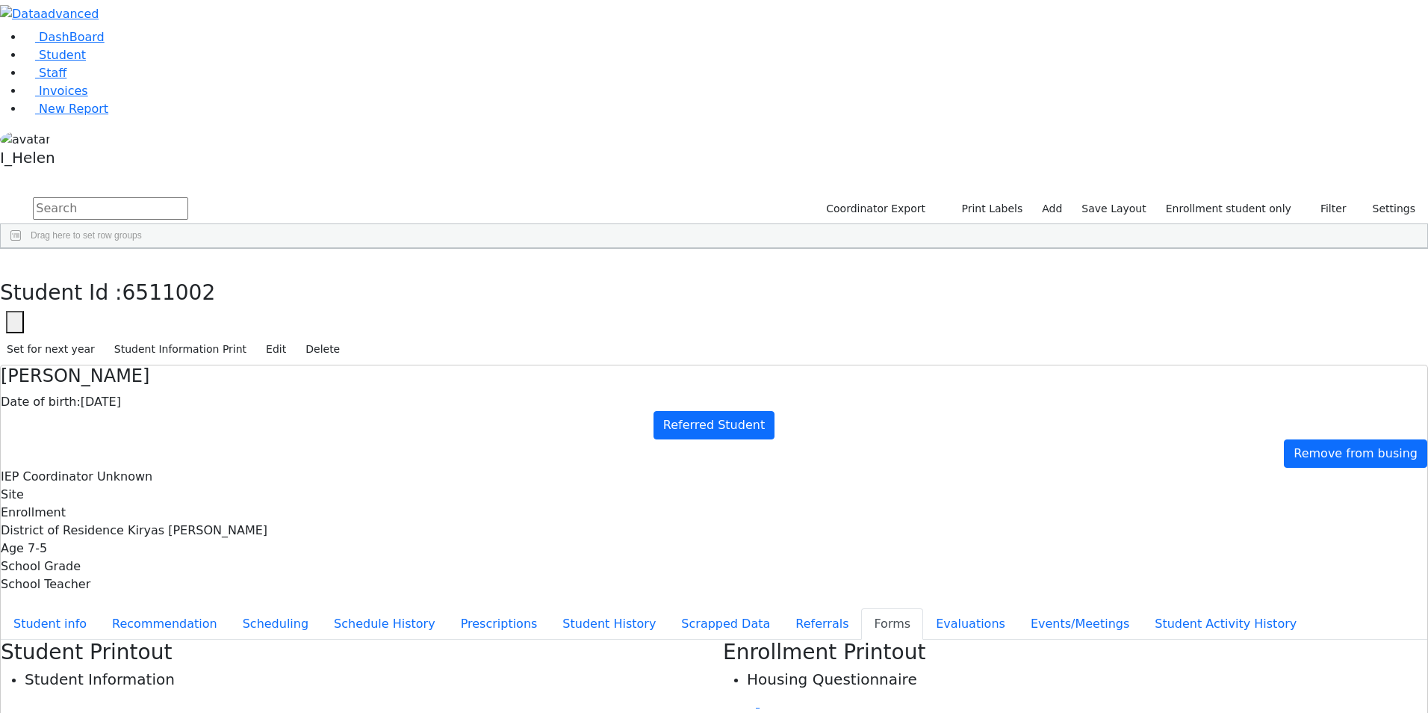
click at [861, 608] on button "Forms" at bounding box center [892, 623] width 62 height 31
type input "Mrs. Hindy Weiss"
click at [783, 608] on button "Referrals" at bounding box center [822, 623] width 78 height 31
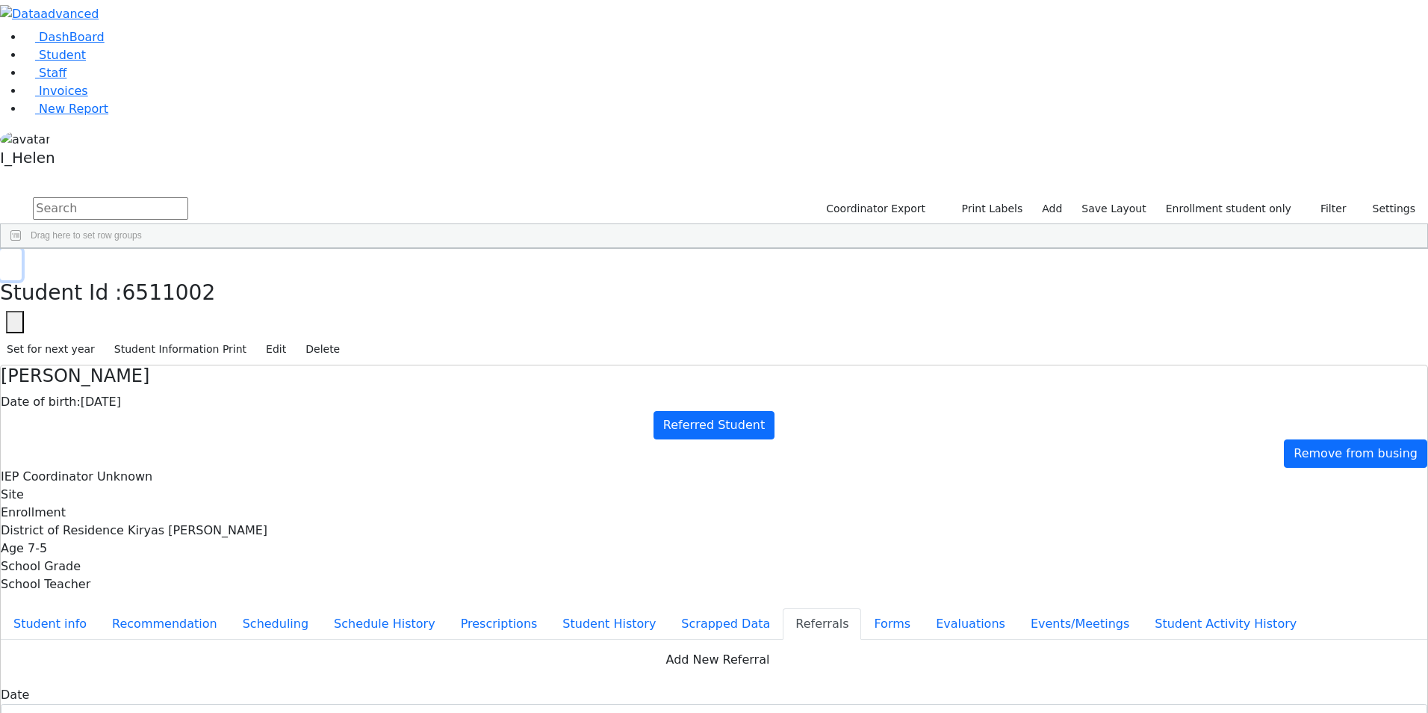
click at [15, 260] on icon "button" at bounding box center [11, 264] width 8 height 9
click at [1315, 204] on icon "button" at bounding box center [1313, 209] width 10 height 10
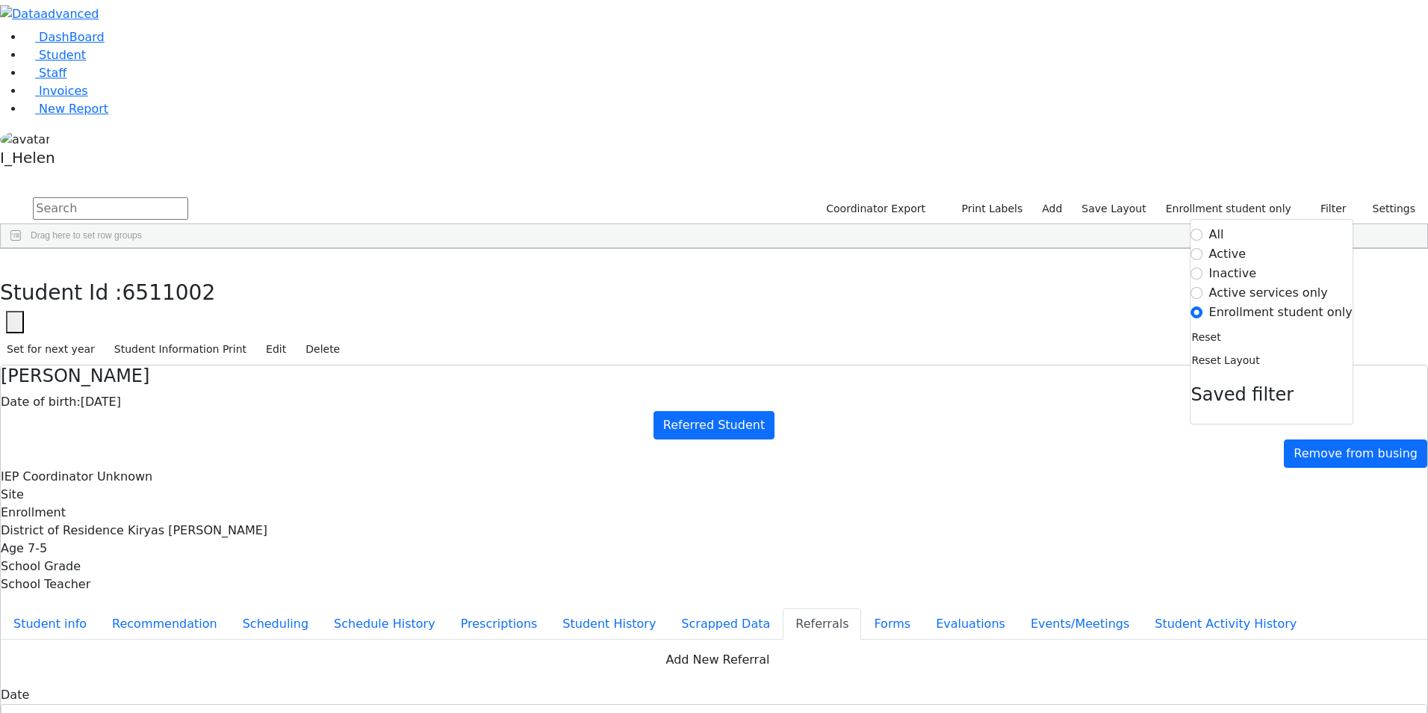
click at [1234, 245] on label "Active" at bounding box center [1228, 254] width 37 height 18
click at [1204, 248] on input "Active" at bounding box center [1198, 254] width 12 height 12
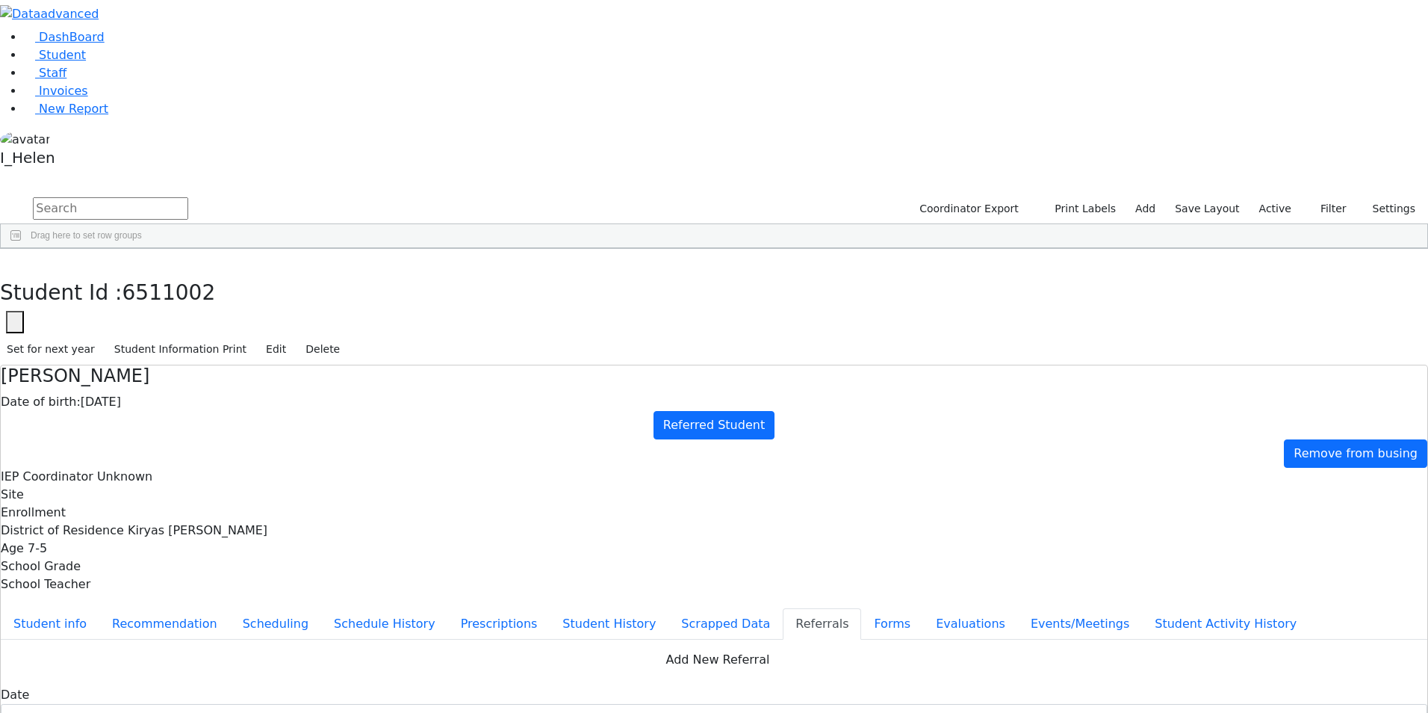
click at [188, 197] on input "text" at bounding box center [110, 208] width 155 height 22
type input "friedman"
click at [0, 195] on button "submit" at bounding box center [14, 209] width 29 height 28
click at [258, 461] on div "[PERSON_NAME]" at bounding box center [214, 471] width 87 height 21
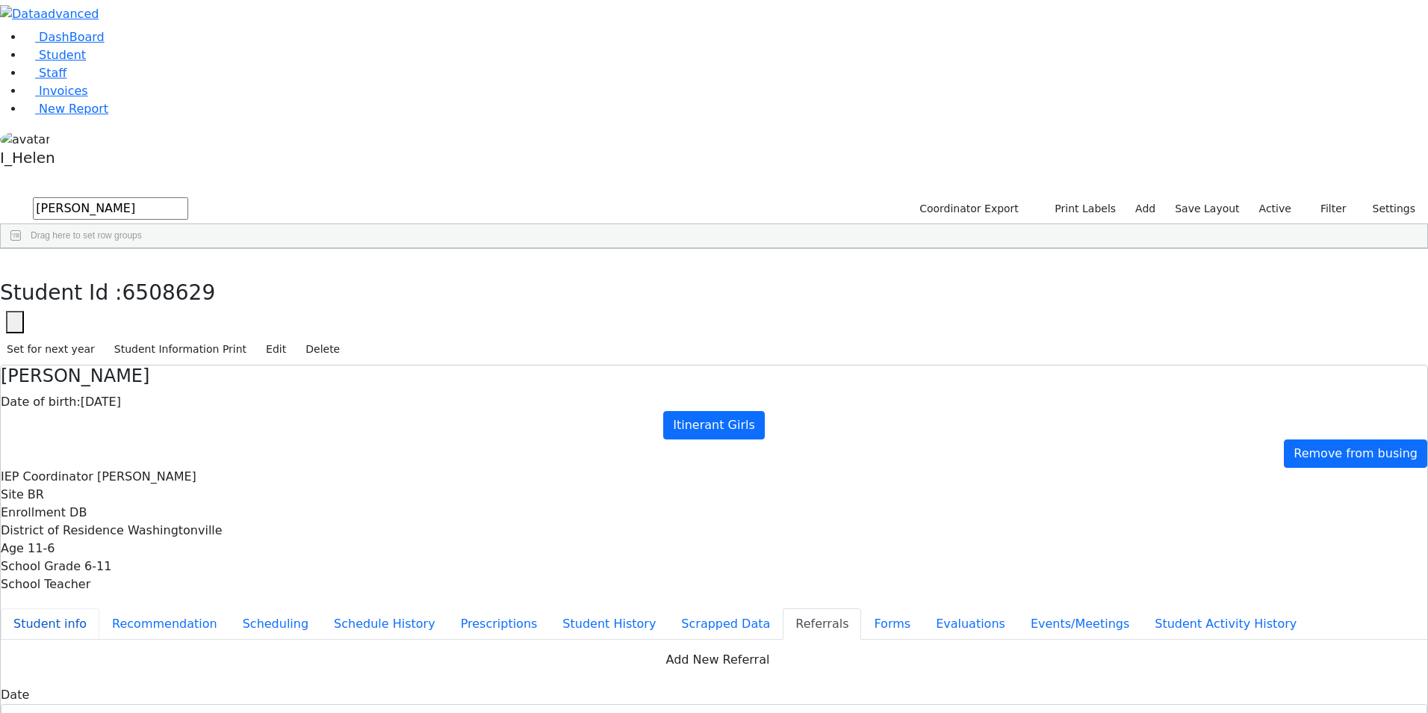
click at [99, 608] on button "Student info" at bounding box center [50, 623] width 99 height 31
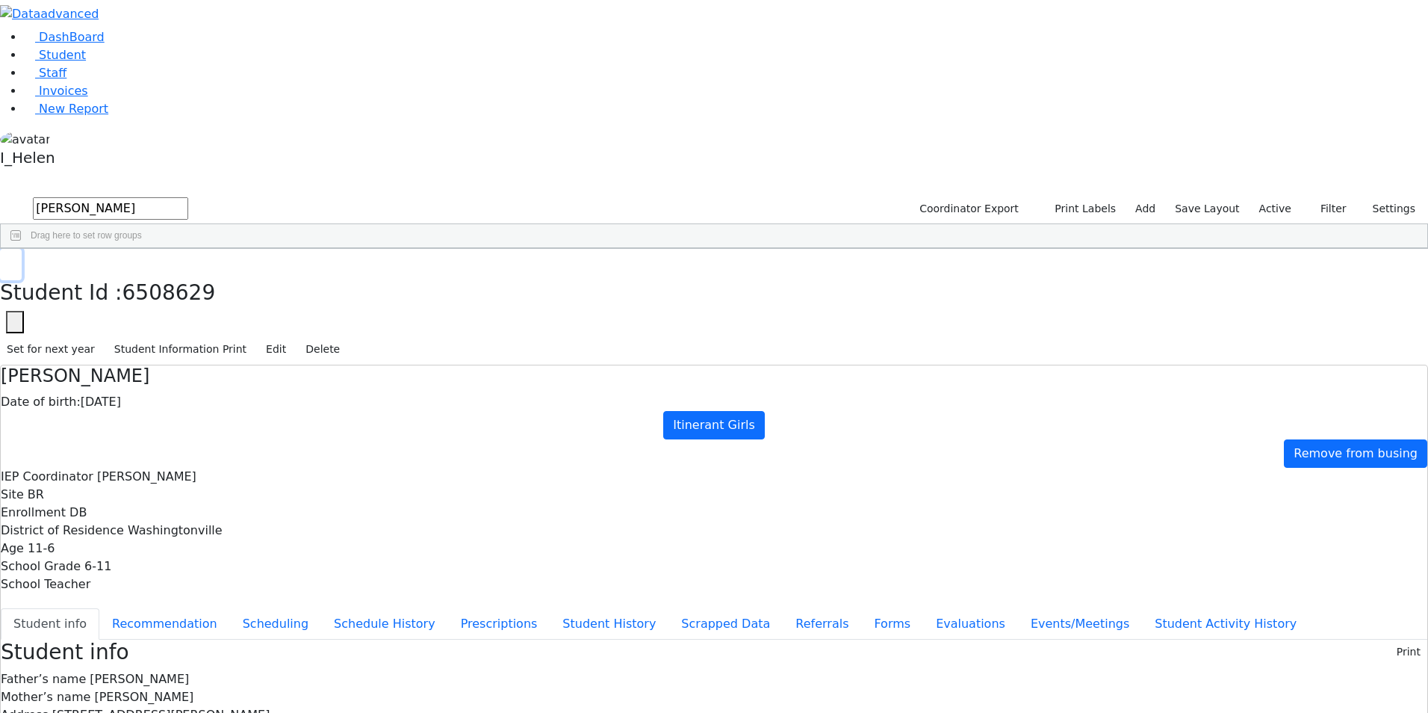
click at [22, 249] on button "button" at bounding box center [11, 264] width 22 height 31
click at [171, 419] on div "[PERSON_NAME]" at bounding box center [127, 429] width 87 height 21
click at [783, 608] on button "Referrals" at bounding box center [822, 623] width 78 height 31
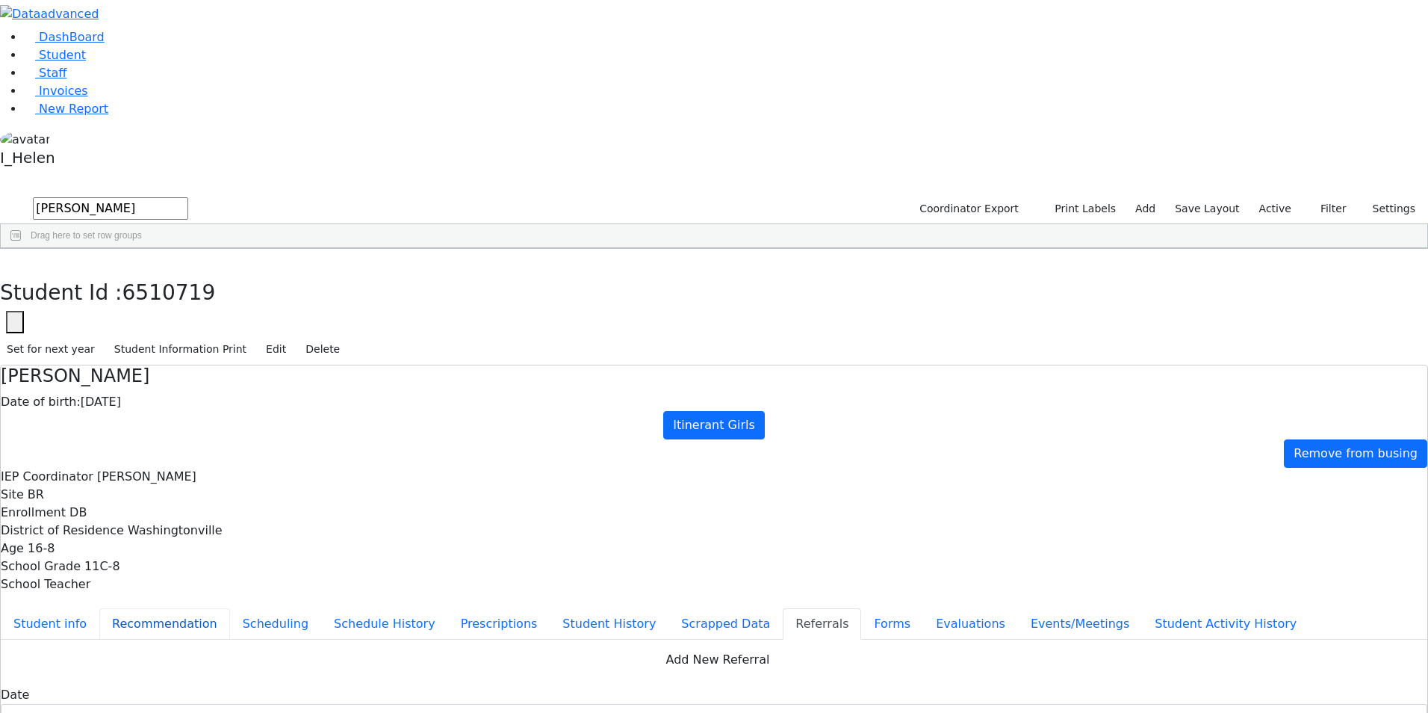
click at [230, 608] on button "Recommendation" at bounding box center [164, 623] width 131 height 31
checkbox input "true"
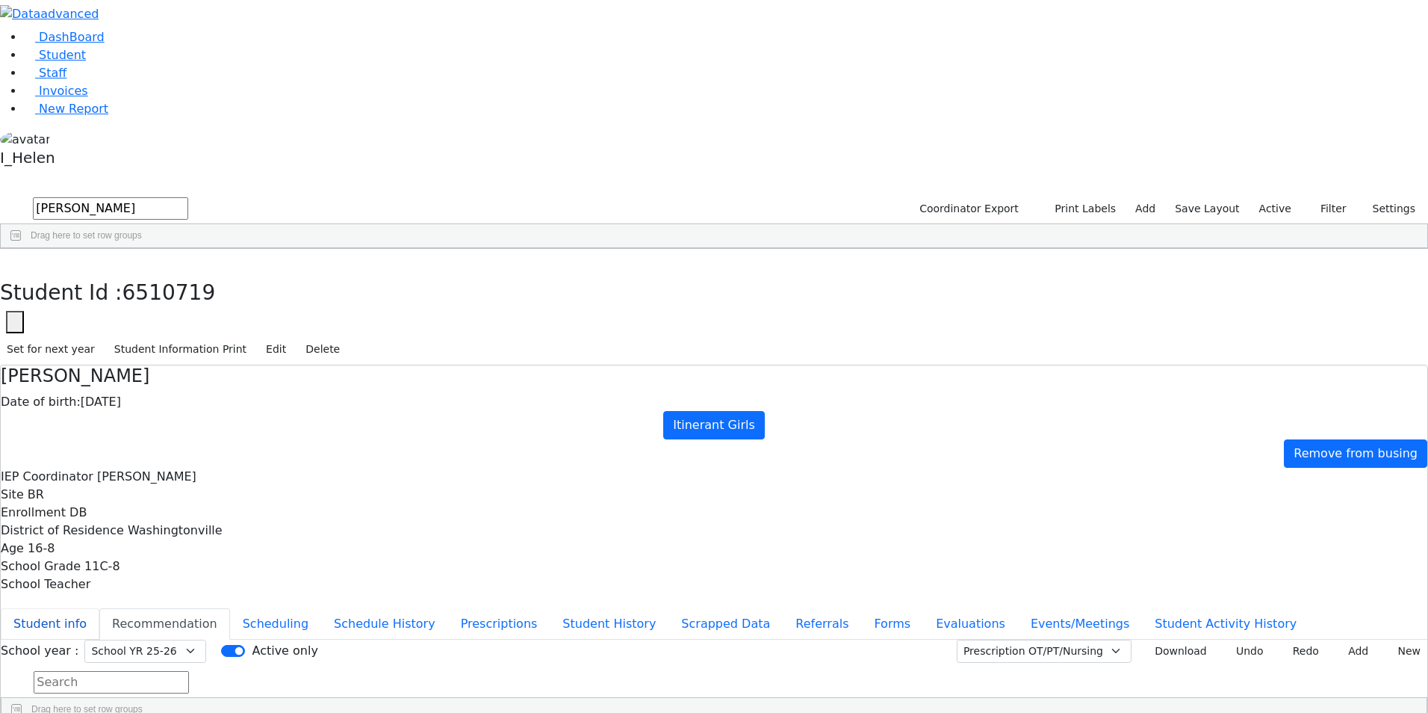
click at [99, 608] on button "Student info" at bounding box center [50, 623] width 99 height 31
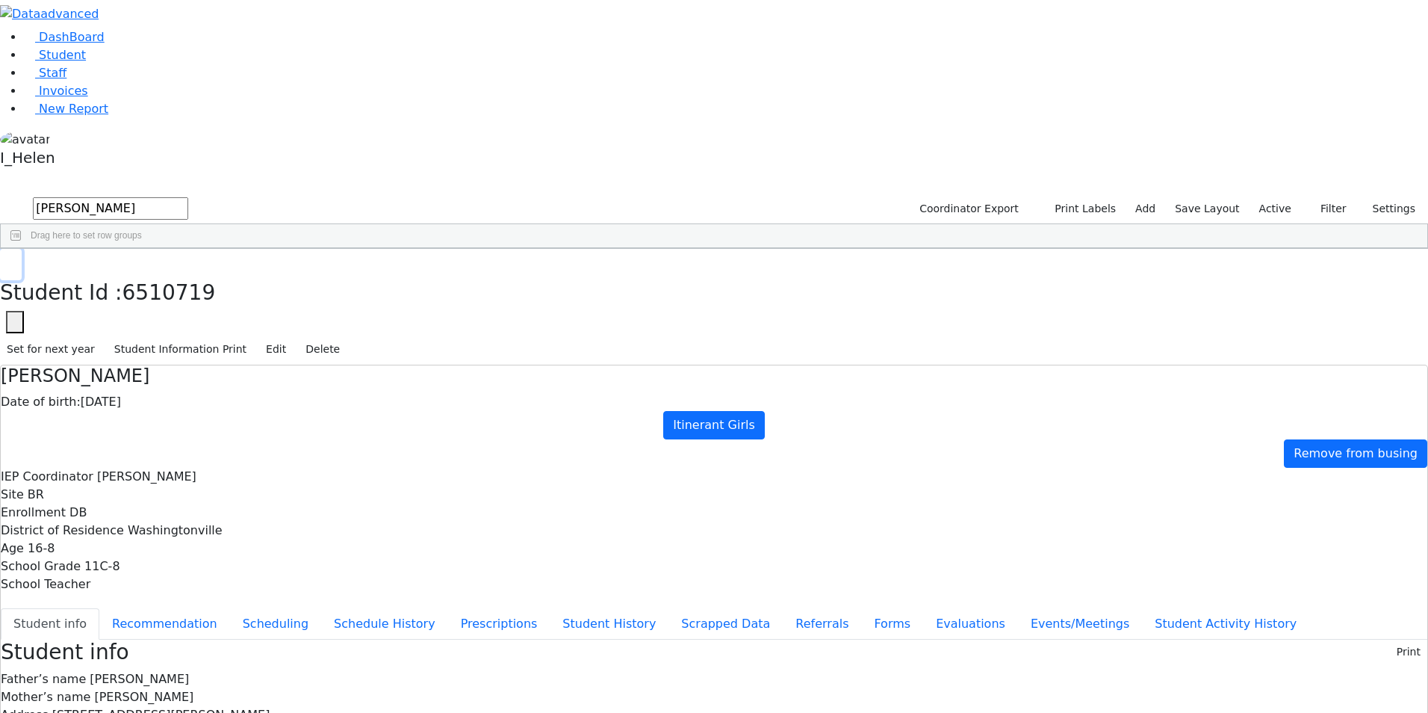
click at [22, 249] on button "button" at bounding box center [11, 264] width 22 height 31
click at [188, 197] on input "friedman" at bounding box center [110, 208] width 155 height 22
click at [1322, 197] on button "Filter" at bounding box center [1327, 208] width 52 height 23
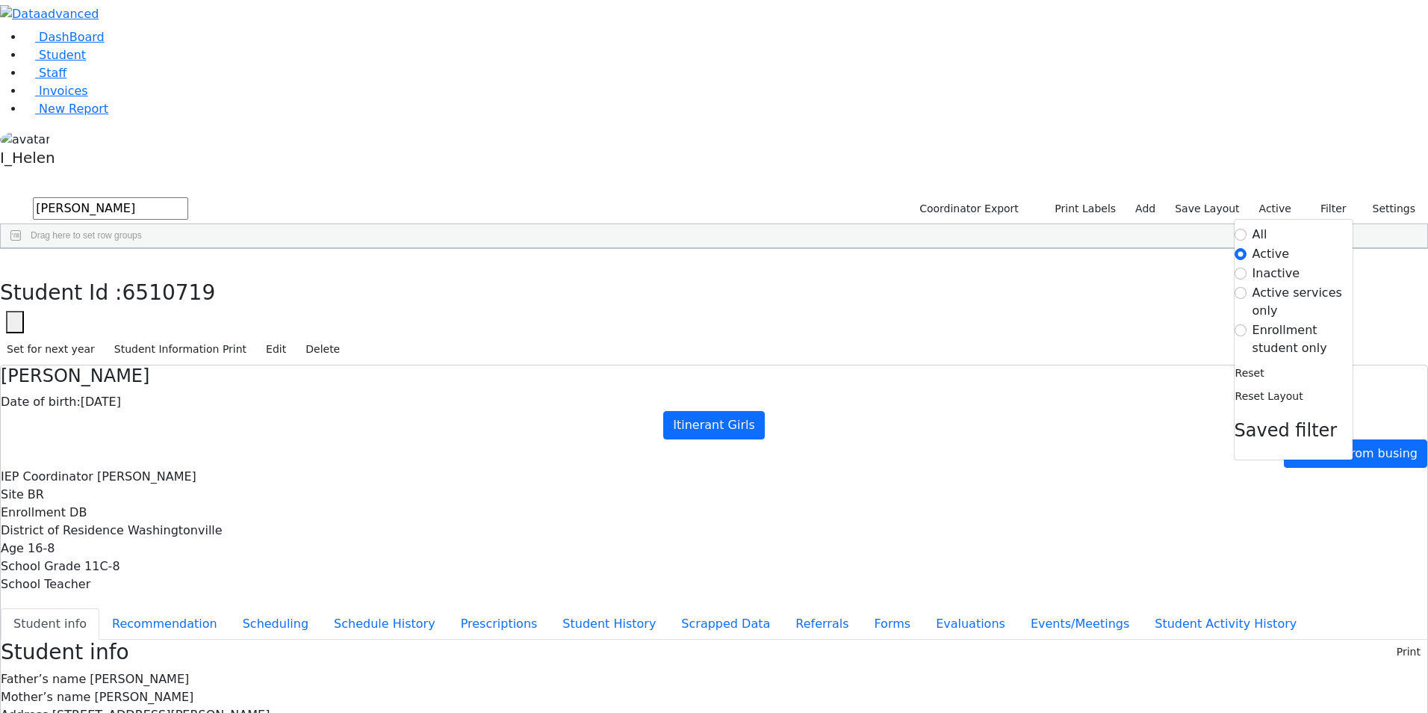
click at [1280, 321] on label "Enrollment student only" at bounding box center [1303, 339] width 100 height 36
click at [1247, 324] on input "Enrollment student only" at bounding box center [1241, 330] width 12 height 12
